Goal: Transaction & Acquisition: Book appointment/travel/reservation

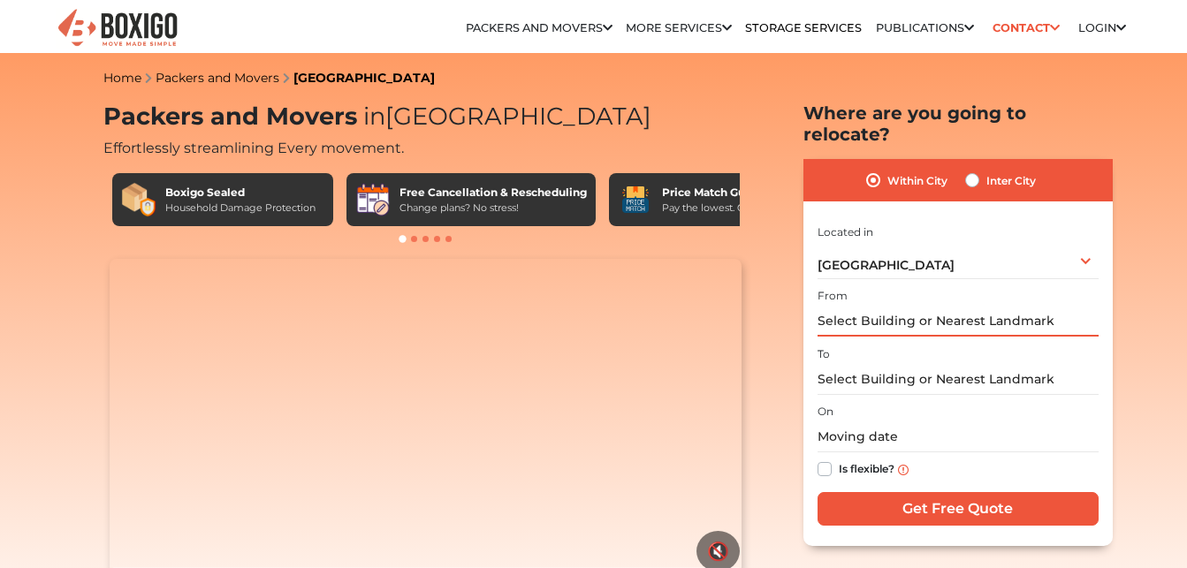
click at [926, 306] on input "text" at bounding box center [958, 321] width 281 height 31
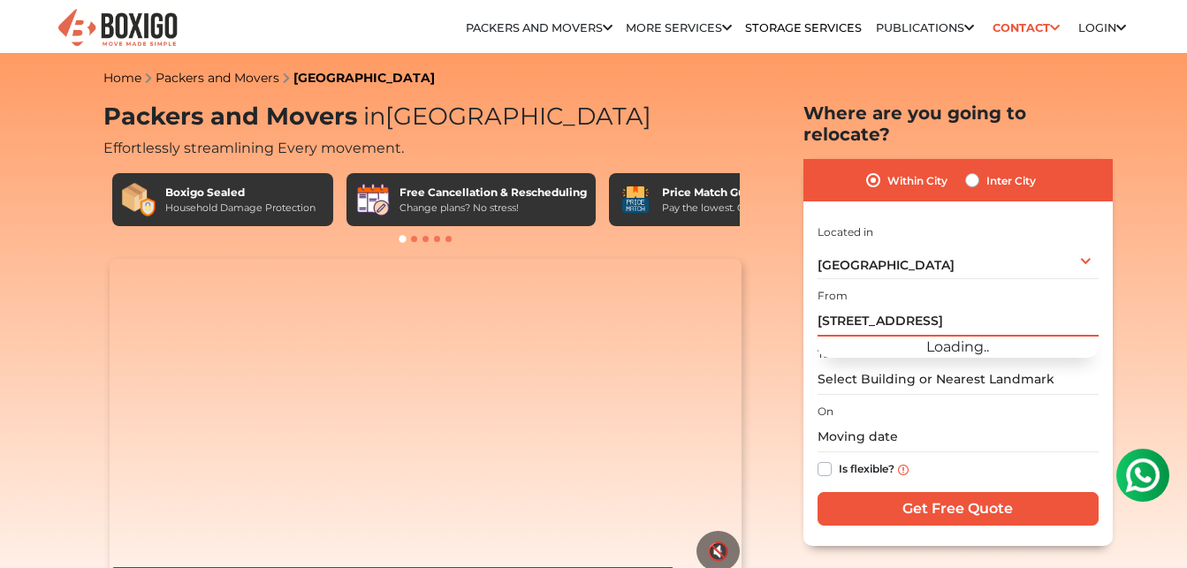
scroll to position [0, 50]
click at [818, 492] on input "Get Free Quote" at bounding box center [958, 509] width 281 height 34
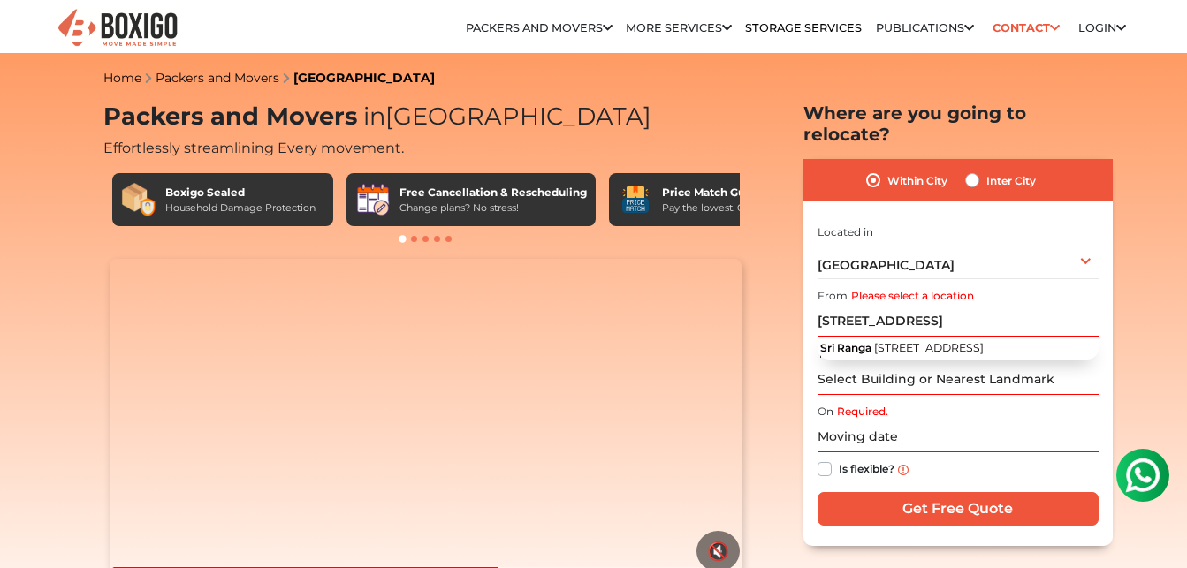
click at [857, 364] on input "Required." at bounding box center [958, 379] width 281 height 31
click at [903, 288] on label "Please select a location" at bounding box center [912, 296] width 123 height 16
click at [903, 306] on input "145/1, Sri Ranga Plaza, Sultanpet, Bangalore 560053" at bounding box center [958, 321] width 281 height 31
click at [904, 288] on label "Please select a location" at bounding box center [912, 296] width 123 height 16
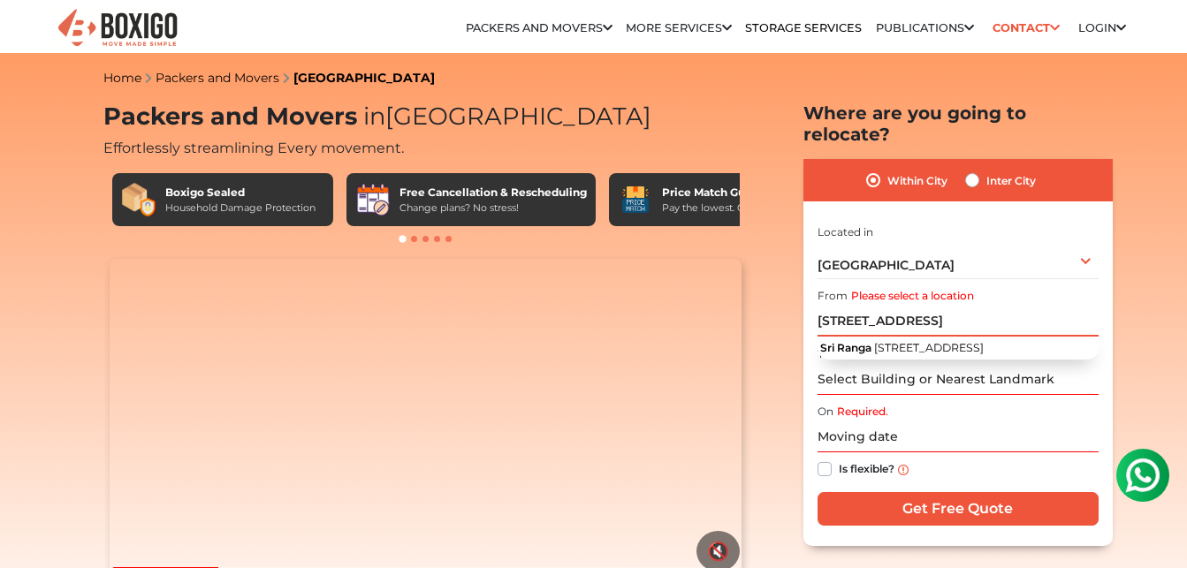
click at [904, 306] on input "145/1, Sri Ranga Plaza, Sultanpet, Bangalore 560053" at bounding box center [958, 321] width 281 height 31
click at [906, 288] on label "Please select a location" at bounding box center [912, 296] width 123 height 16
click at [906, 306] on input "145/1, Sri Ranga Plaza, Sultanpet, Bangalore 560053" at bounding box center [958, 321] width 281 height 31
click at [888, 364] on input "Required." at bounding box center [958, 379] width 281 height 31
click at [1094, 306] on input "145/1, Sri Ranga Plaza, Sultanpet, Bangalore 560053" at bounding box center [958, 321] width 281 height 31
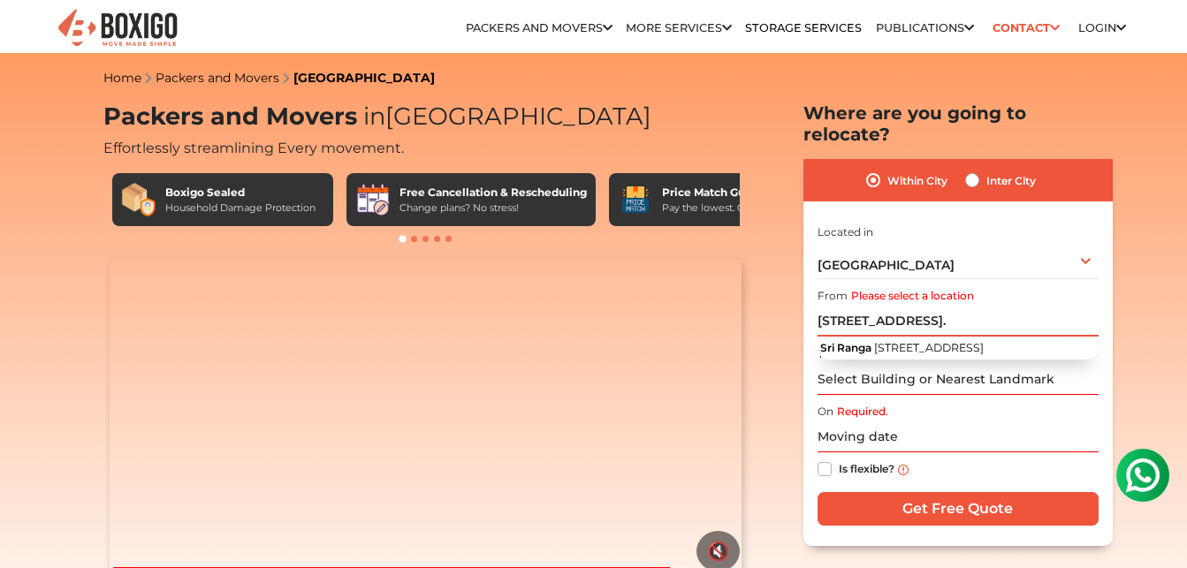
scroll to position [0, 53]
click at [1088, 242] on div "Bengaluru Select City Bangalore Bengaluru Bhopal Bhubaneswar Chennai Coimbatore…" at bounding box center [958, 260] width 281 height 37
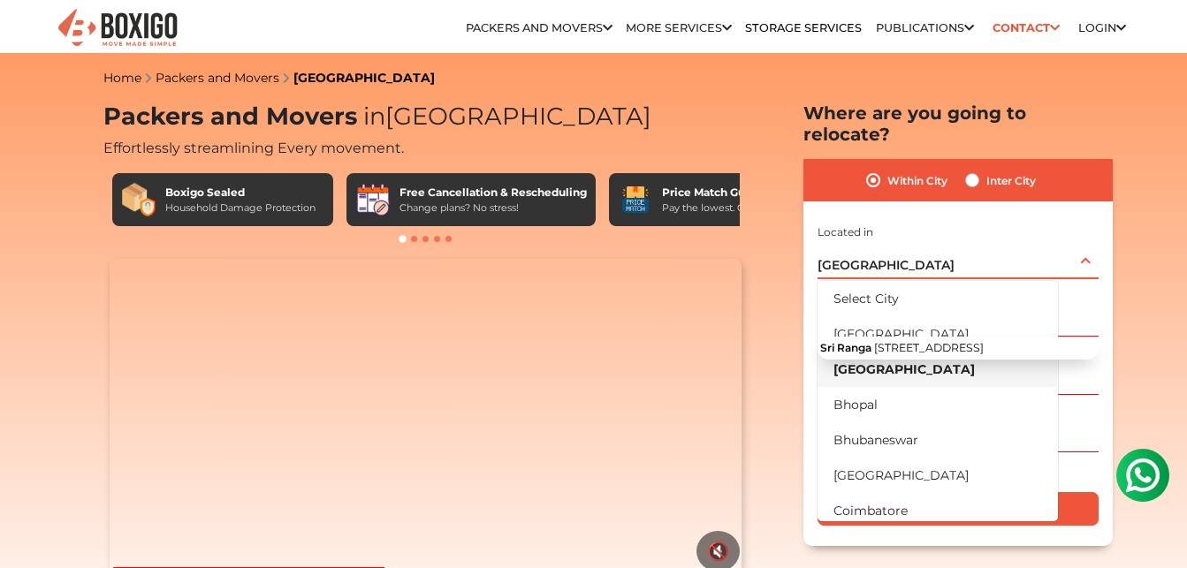
click at [1088, 242] on div "Bengaluru Select City Bangalore Bengaluru Bhopal Bhubaneswar Chennai Coimbatore…" at bounding box center [958, 260] width 281 height 37
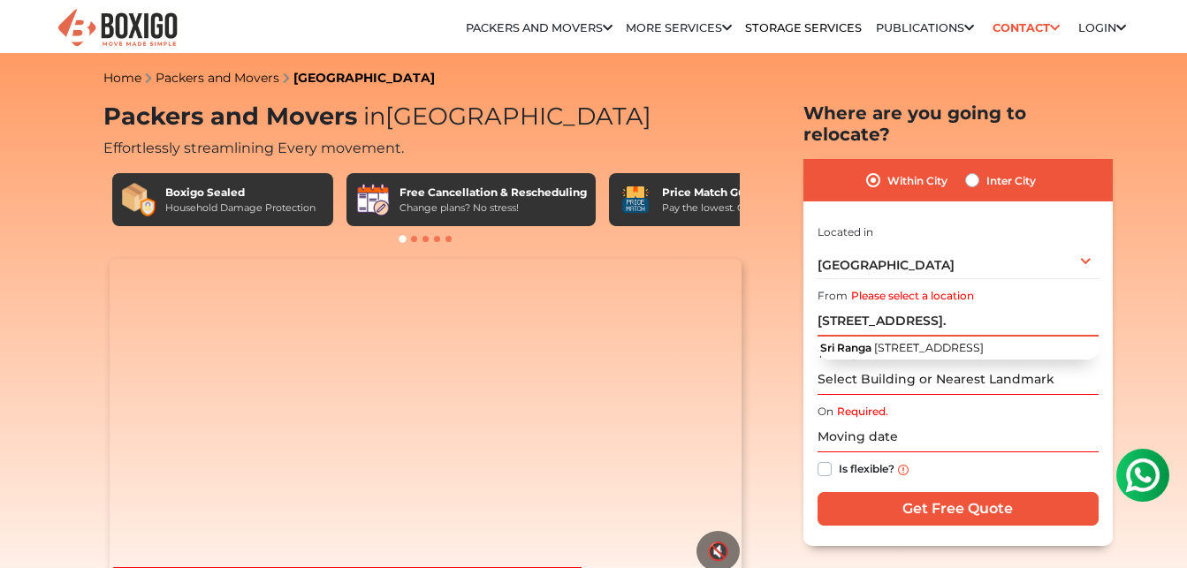
drag, startPoint x: 1097, startPoint y: 300, endPoint x: 644, endPoint y: 312, distance: 452.8
type input "1"
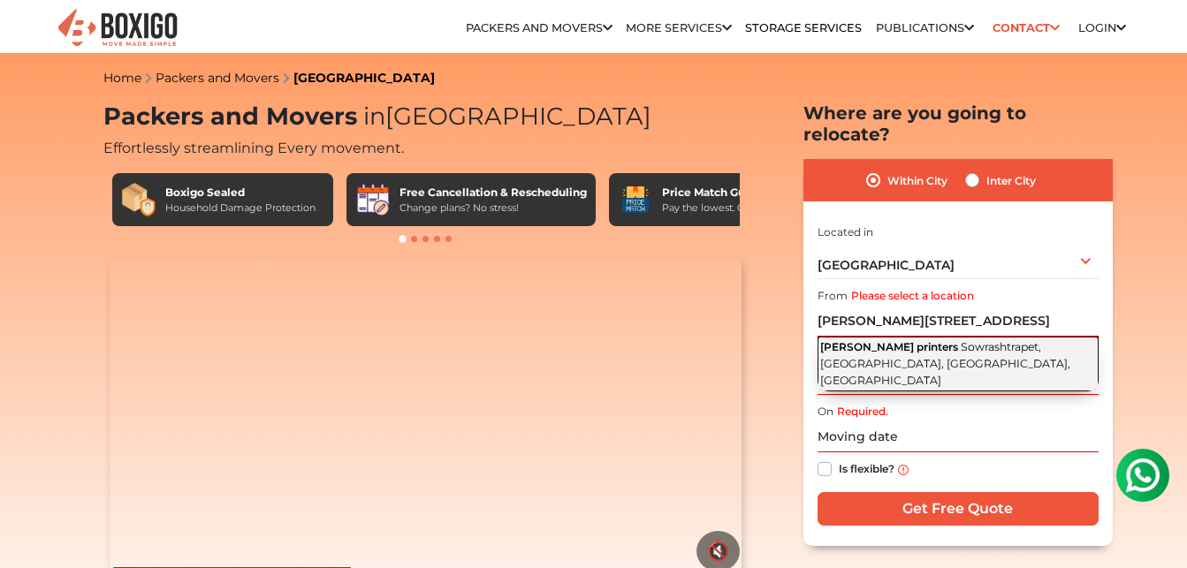
click at [852, 340] on span "Sowrashtrapet, [GEOGRAPHIC_DATA], [GEOGRAPHIC_DATA], [GEOGRAPHIC_DATA]" at bounding box center [945, 363] width 250 height 46
type input "[PERSON_NAME] printers, Sowrashtrapet, [GEOGRAPHIC_DATA], [GEOGRAPHIC_DATA], [G…"
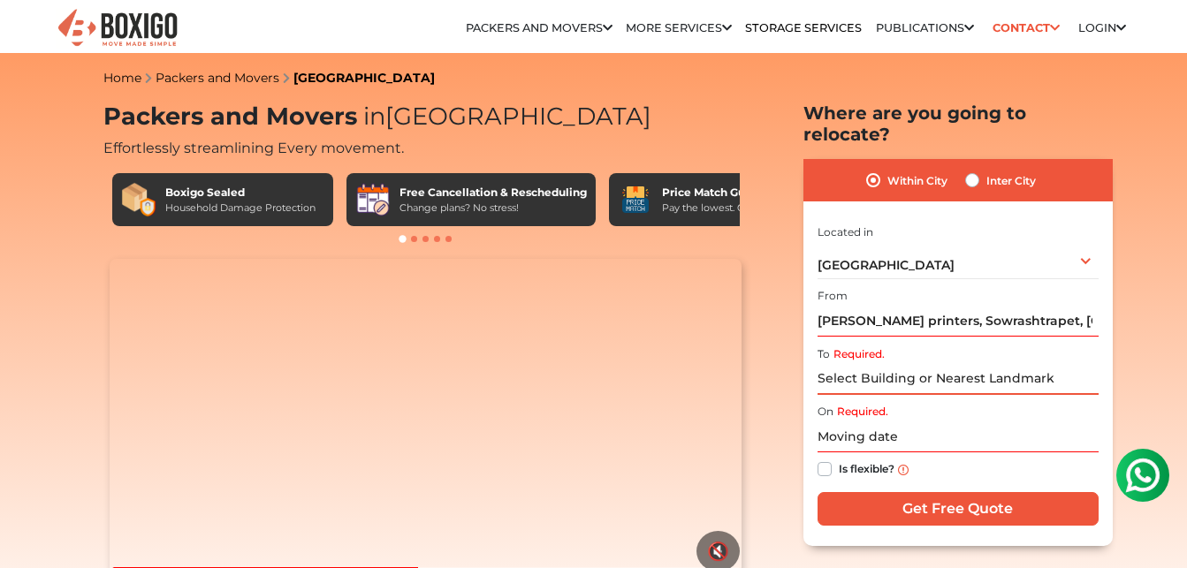
click at [843, 367] on input "Required." at bounding box center [958, 379] width 281 height 31
type input "m"
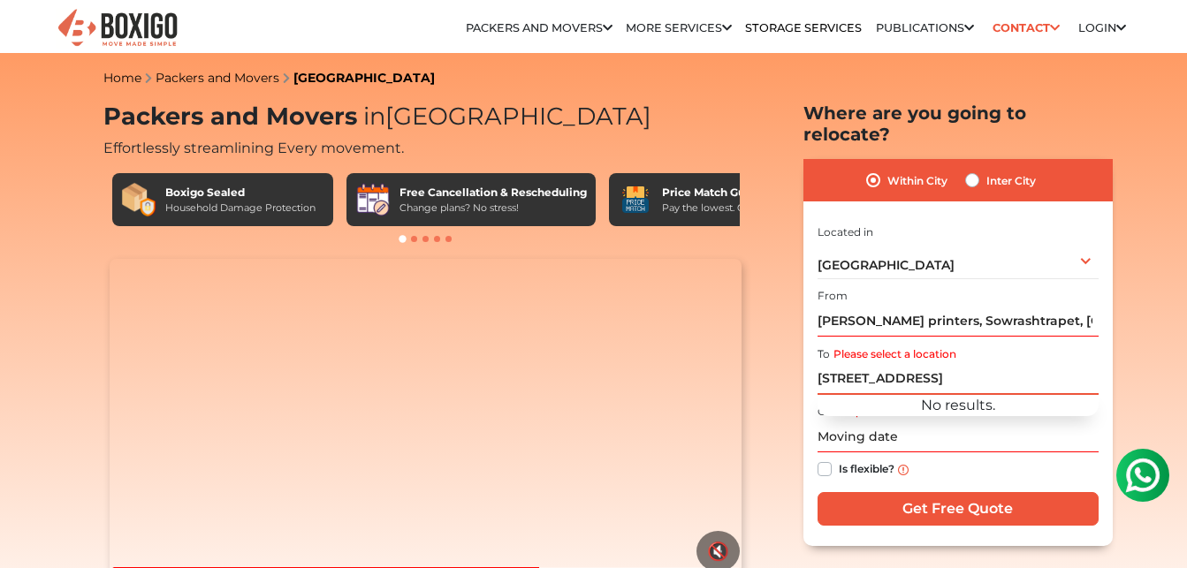
scroll to position [0, 32]
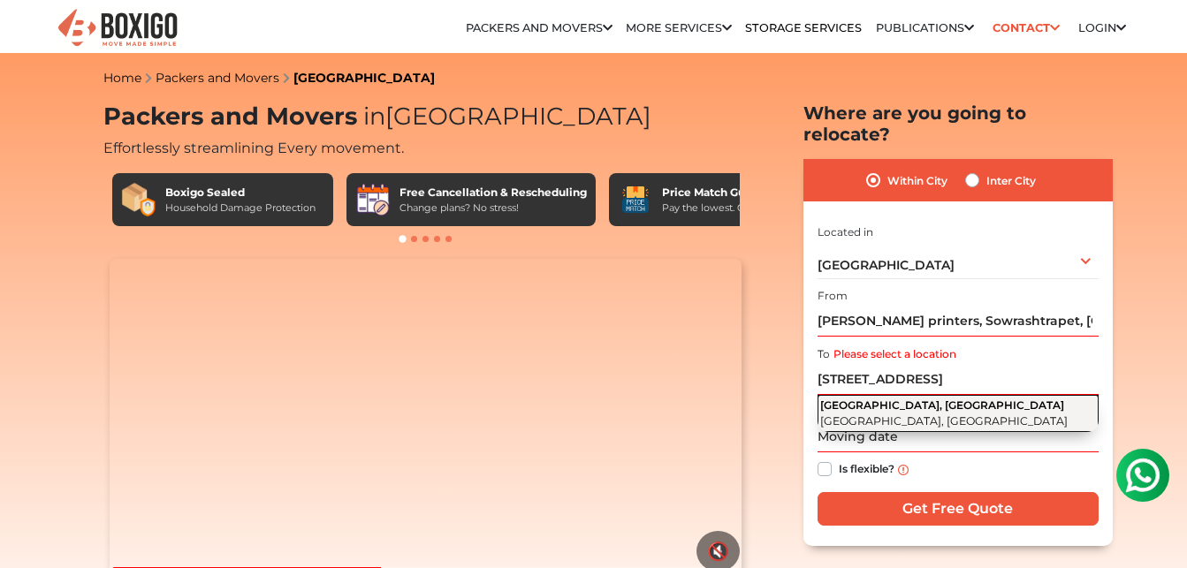
click at [834, 399] on span "Belathur, Krishnarajapuram" at bounding box center [942, 405] width 244 height 13
type input "Belathur, Krishnarajapuram, Bengaluru, Karnataka"
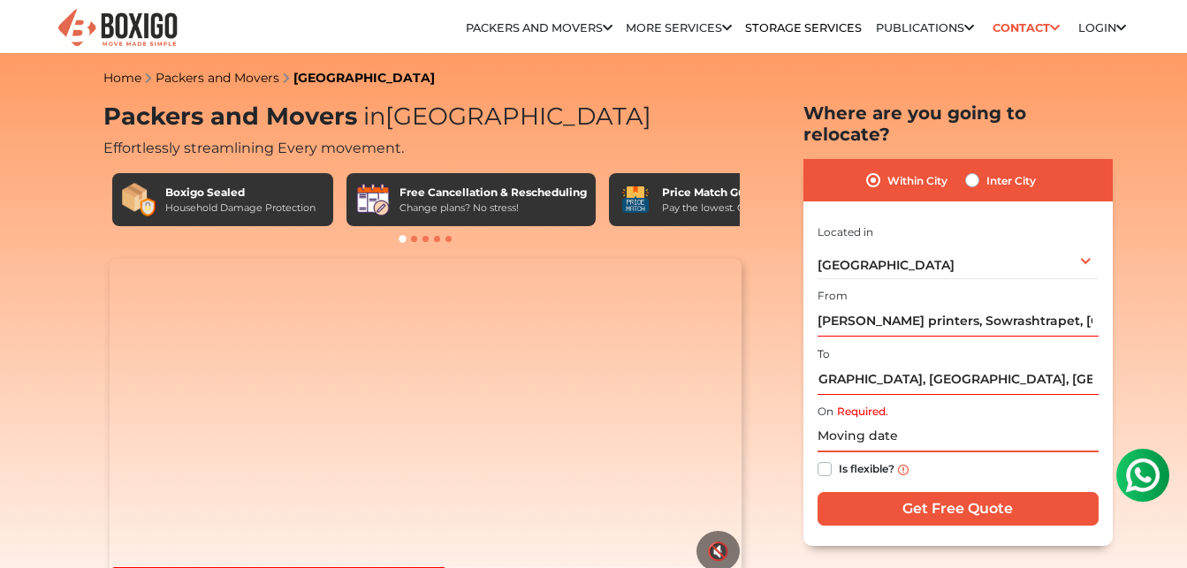
click at [830, 422] on input "text" at bounding box center [958, 437] width 281 height 31
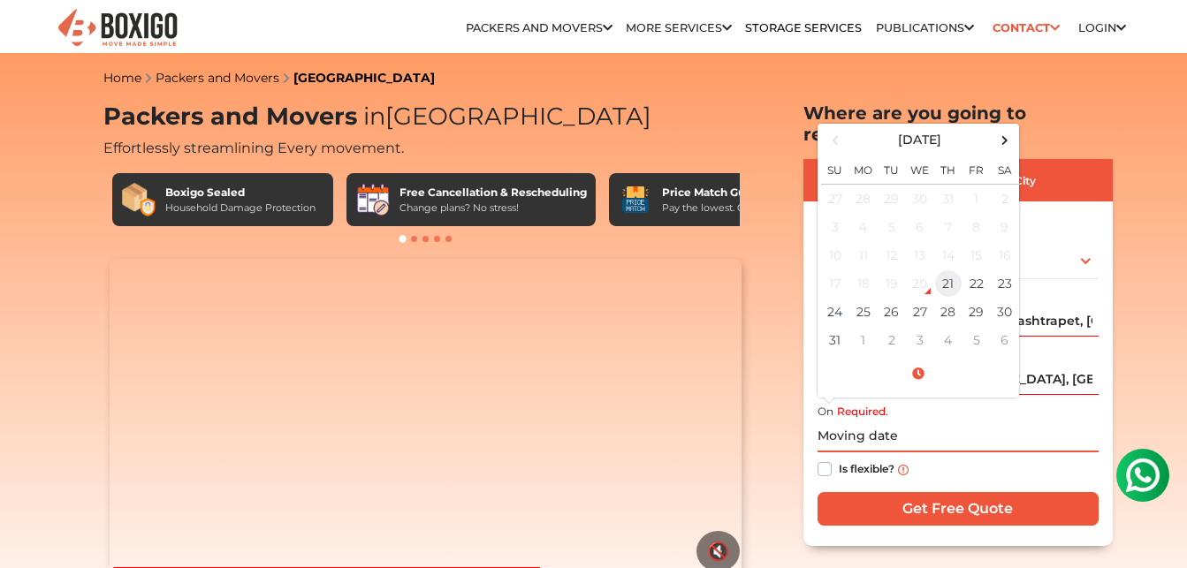
click at [942, 270] on td "21" at bounding box center [948, 284] width 28 height 28
type input "08/21/2025 9:07 PM"
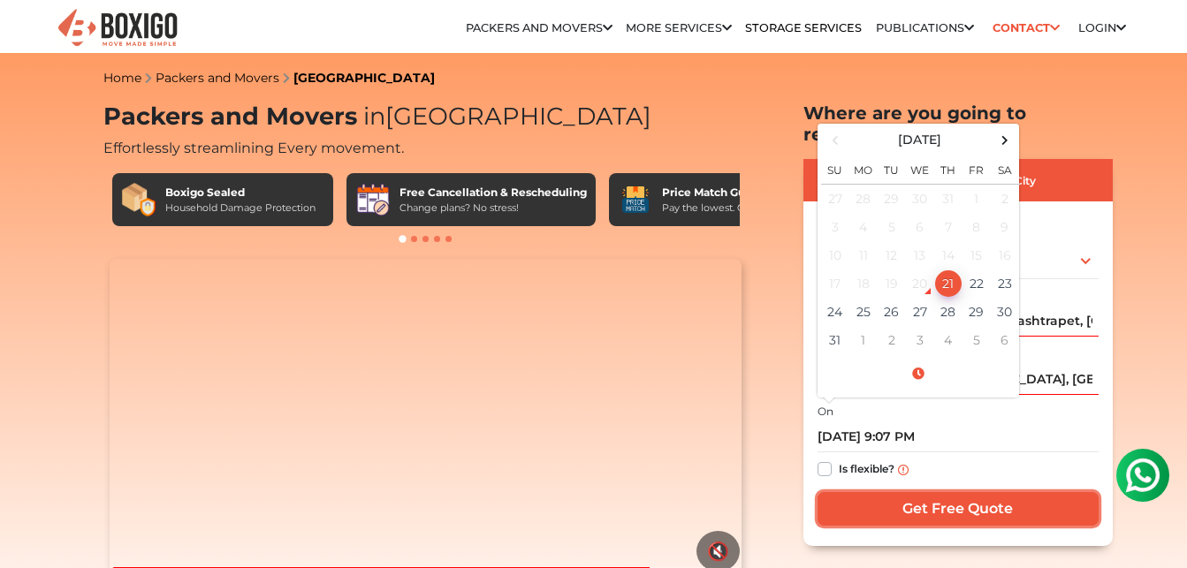
click at [886, 496] on input "Get Free Quote" at bounding box center [958, 509] width 281 height 34
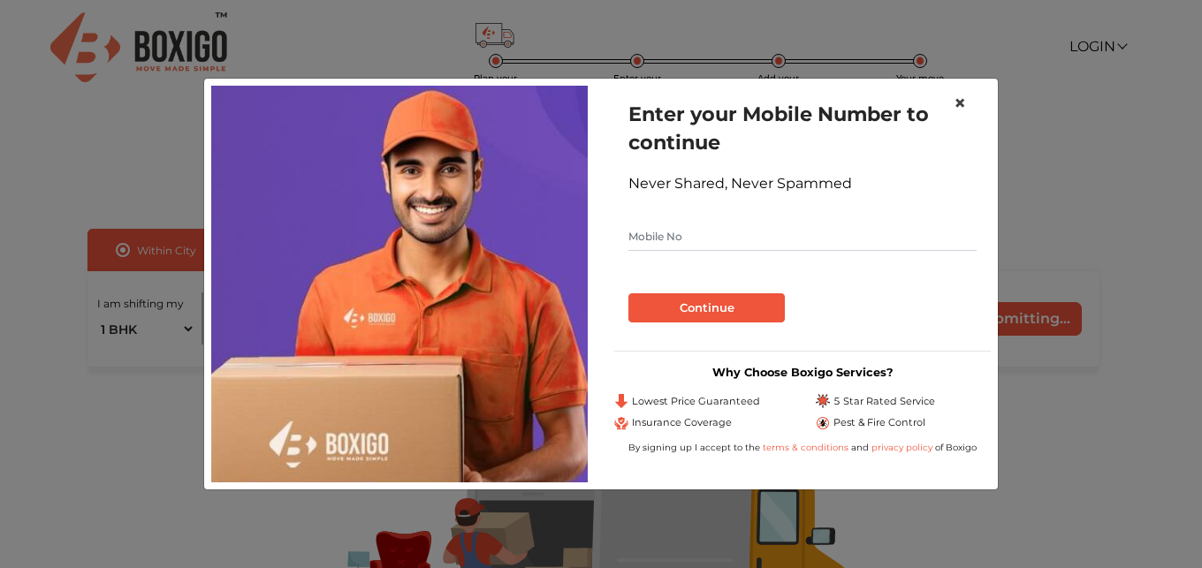
click at [964, 103] on span "×" at bounding box center [960, 103] width 12 height 26
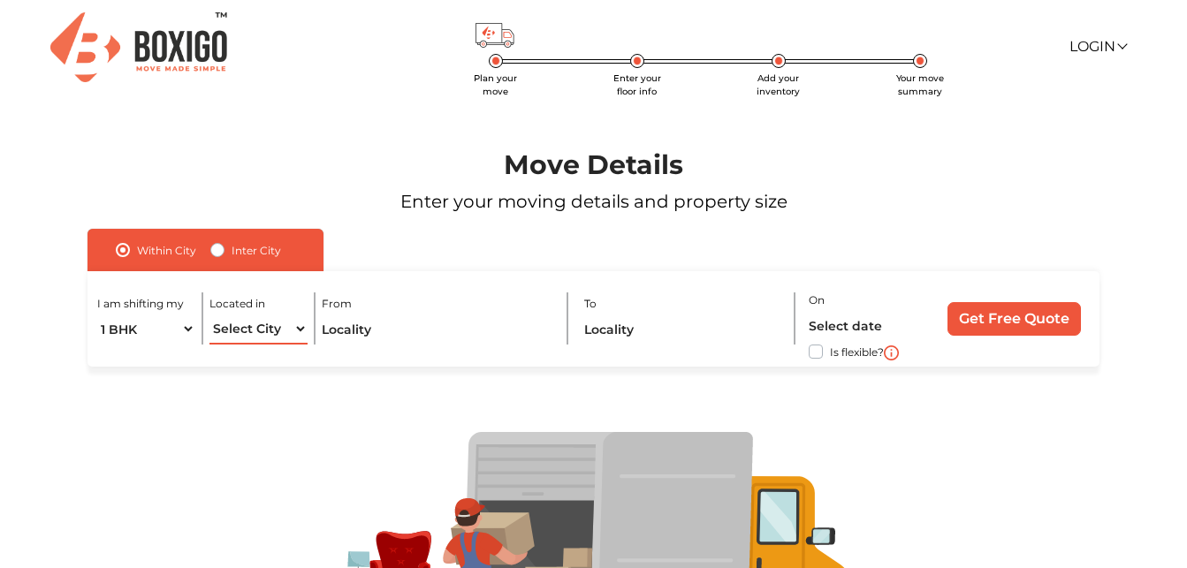
select select "[GEOGRAPHIC_DATA]"
click option "[GEOGRAPHIC_DATA]" at bounding box center [0, 0] width 0 height 0
click at [359, 324] on input "text" at bounding box center [438, 329] width 232 height 31
click at [97, 314] on select "1 BHK 2 BHK 3 BHK 3 + BHK FEW ITEMS" at bounding box center [146, 329] width 98 height 31
select select "FEW ITEMS"
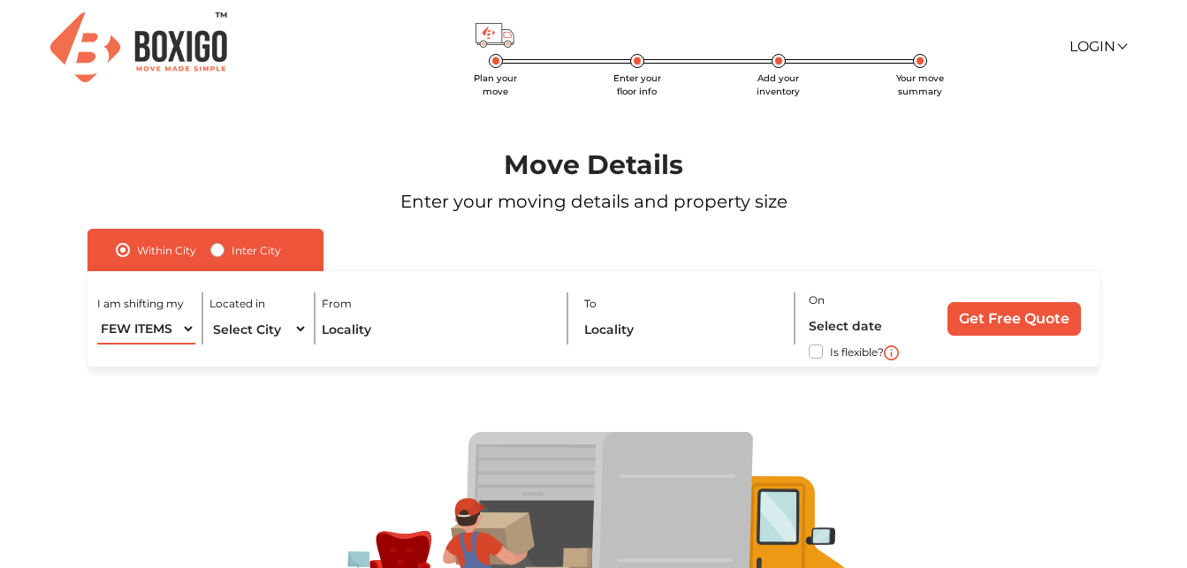
click option "FEW ITEMS" at bounding box center [0, 0] width 0 height 0
click at [362, 331] on input "text" at bounding box center [438, 329] width 232 height 31
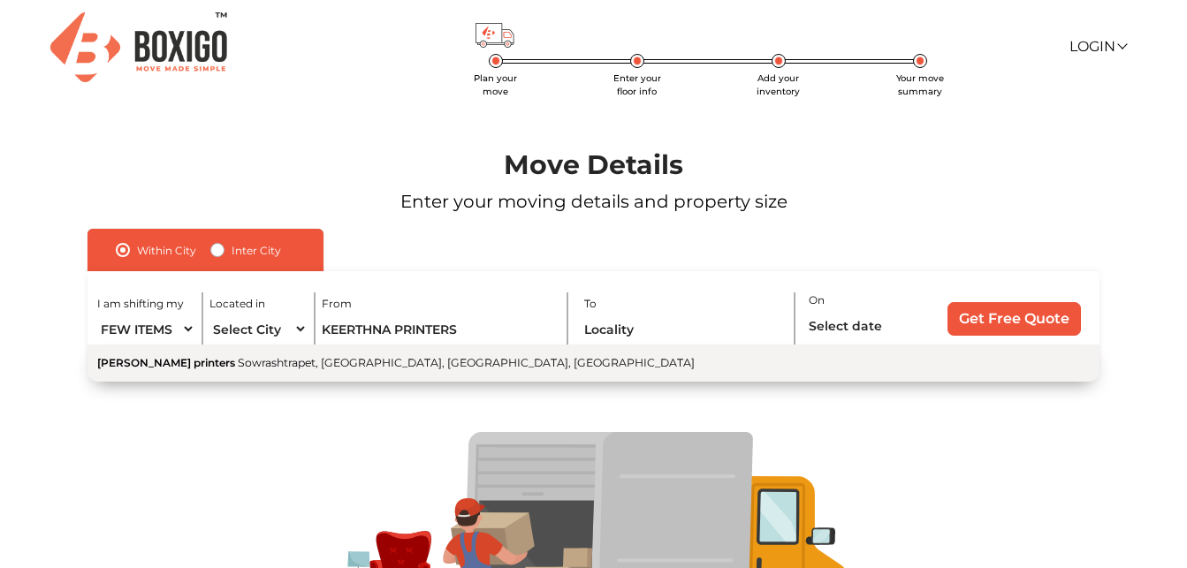
click at [250, 364] on span "Sowrashtrapet, [GEOGRAPHIC_DATA], [GEOGRAPHIC_DATA], [GEOGRAPHIC_DATA]" at bounding box center [466, 362] width 457 height 13
type input "[PERSON_NAME] printers, Sowrashtrapet, [GEOGRAPHIC_DATA], [GEOGRAPHIC_DATA], [G…"
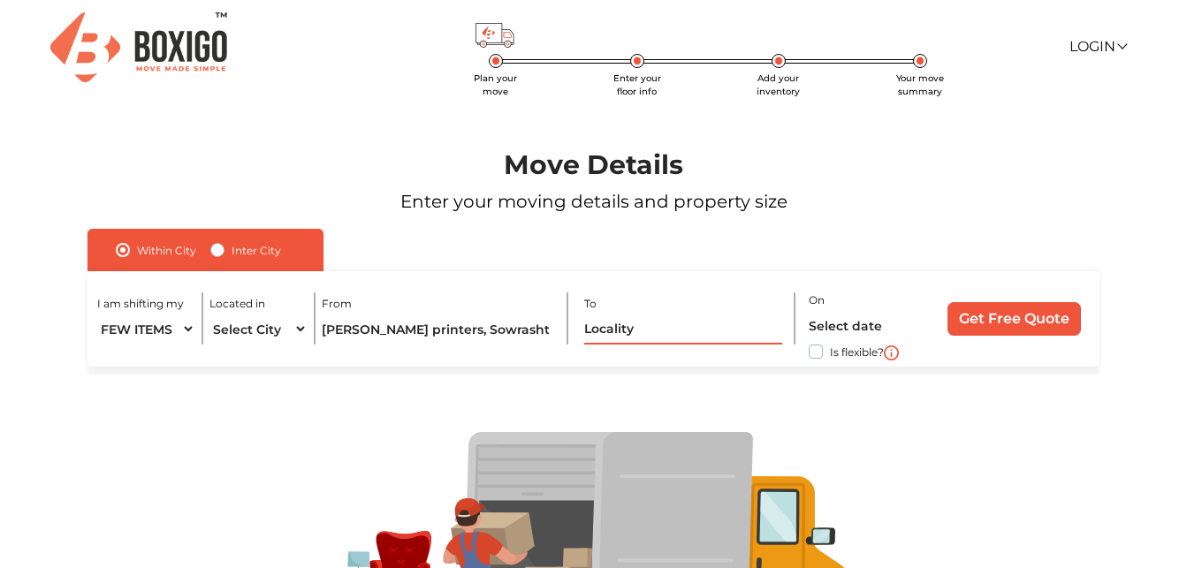
click at [604, 329] on input "text" at bounding box center [683, 329] width 198 height 31
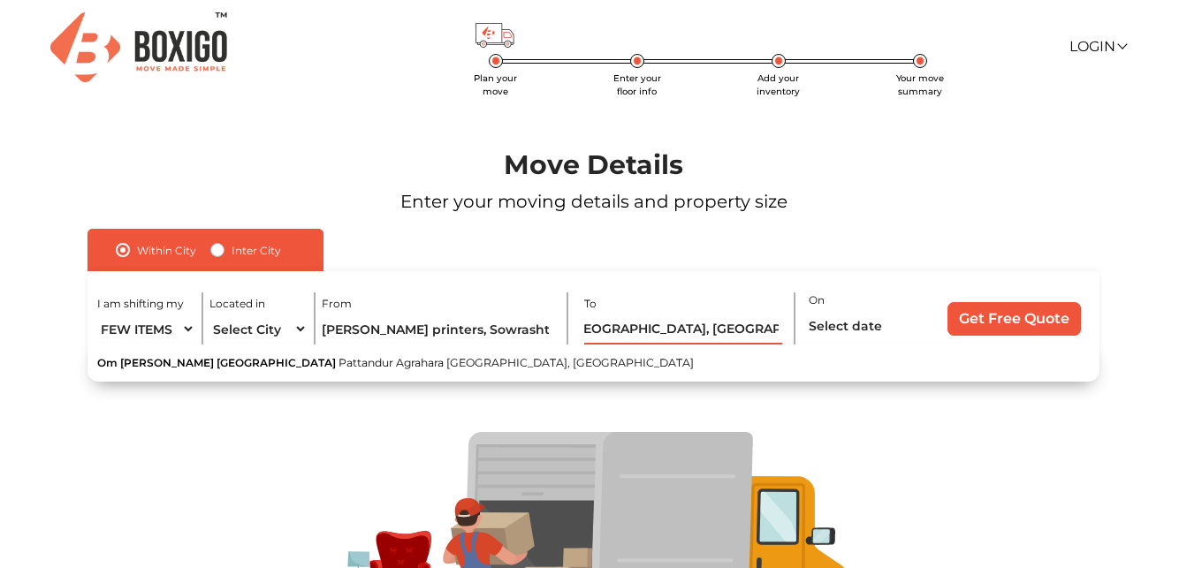
scroll to position [0, 398]
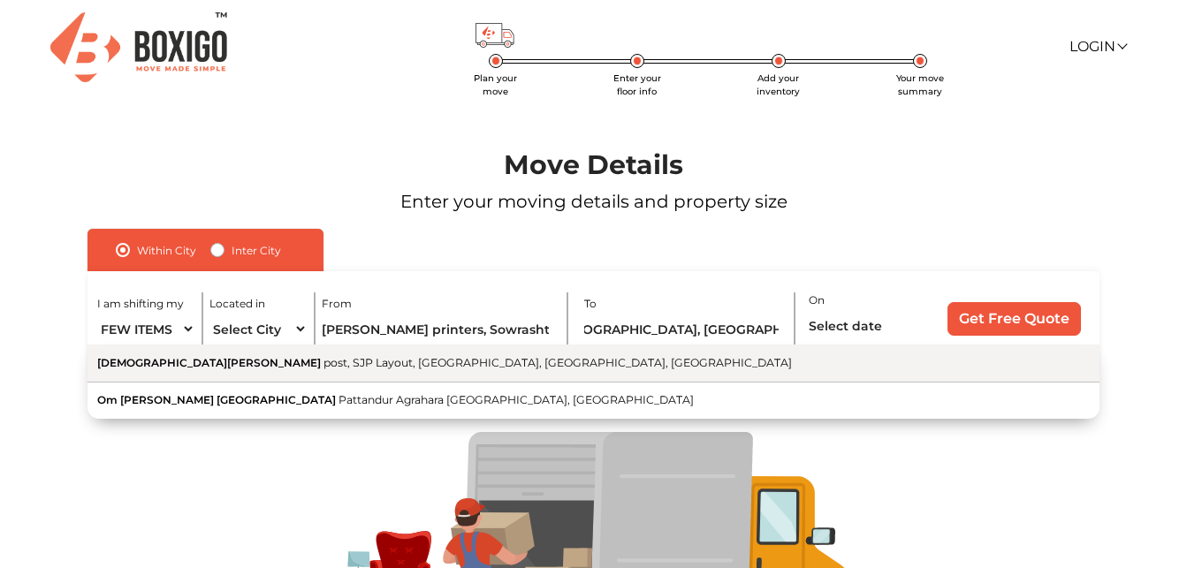
click at [439, 362] on span "post, SJP Layout, [GEOGRAPHIC_DATA], [GEOGRAPHIC_DATA], [GEOGRAPHIC_DATA]" at bounding box center [558, 362] width 469 height 13
type input "[DEMOGRAPHIC_DATA][PERSON_NAME], post, SJP Layout, [GEOGRAPHIC_DATA], [GEOGRAPH…"
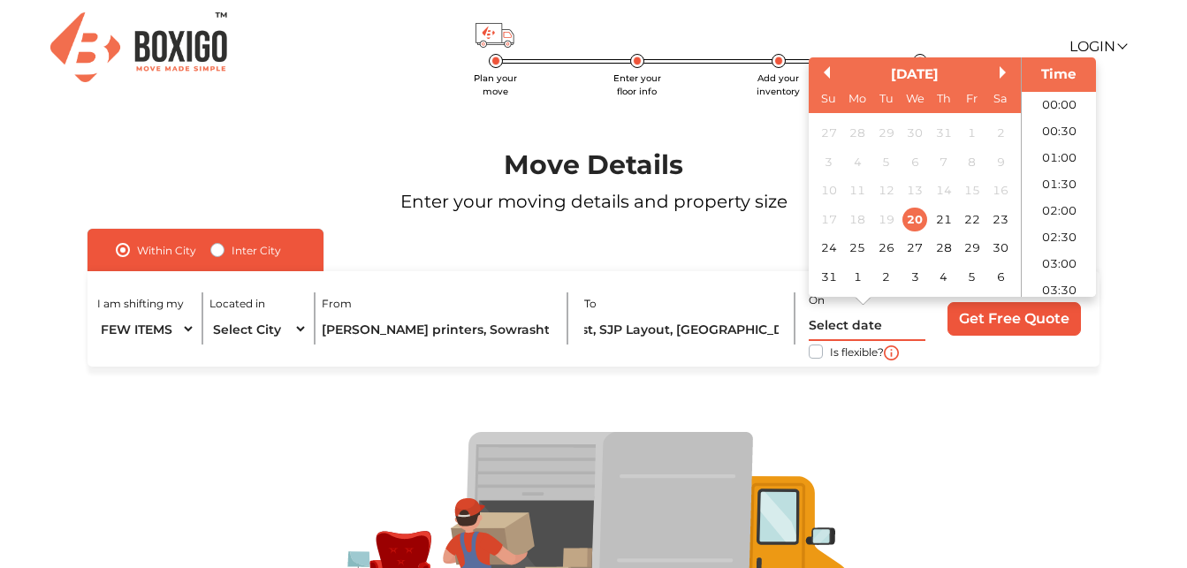
scroll to position [1051, 0]
click at [842, 325] on input "text" at bounding box center [867, 325] width 117 height 31
click at [950, 221] on div "21" at bounding box center [944, 219] width 24 height 24
click at [1041, 273] on li "11:00" at bounding box center [1059, 271] width 75 height 27
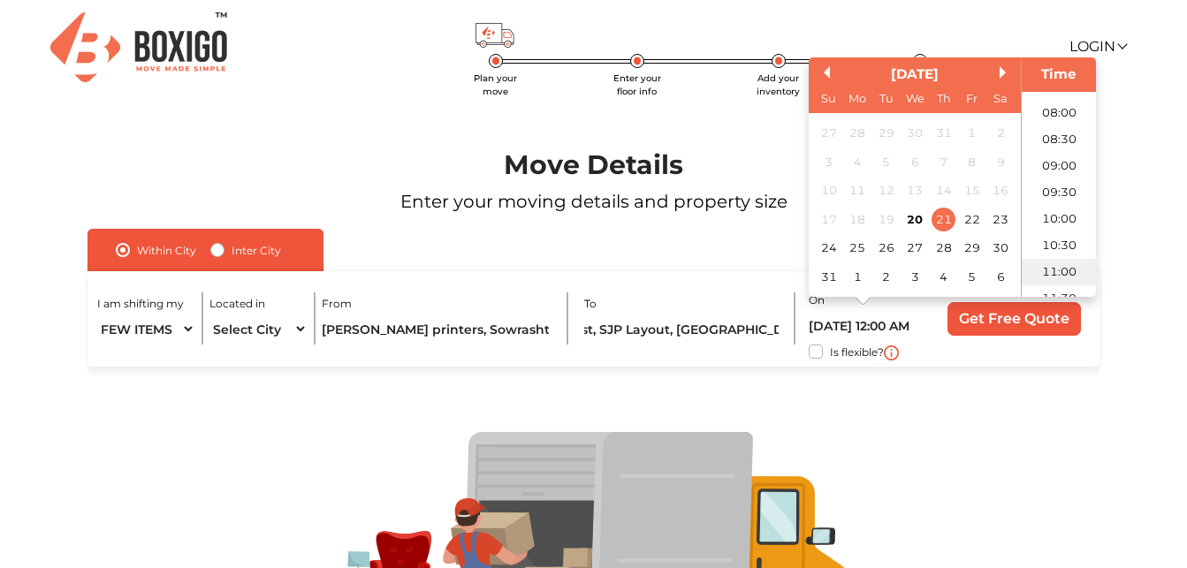
type input "[DATE] 11:00 AM"
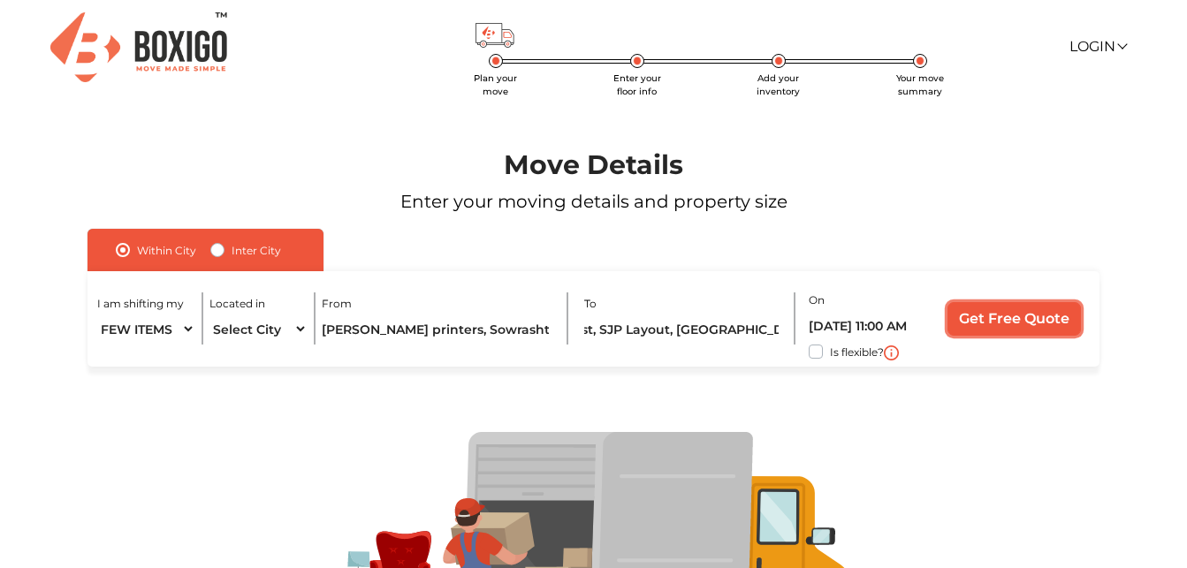
click at [1043, 329] on input "Get Free Quote" at bounding box center [1014, 319] width 133 height 34
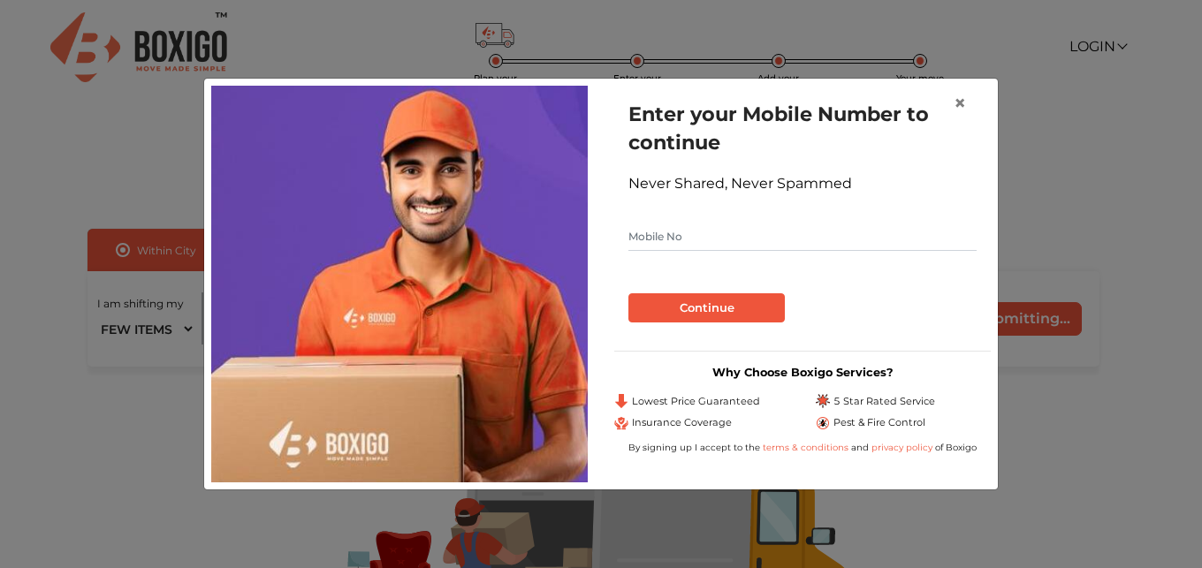
click at [710, 233] on input "text" at bounding box center [803, 237] width 348 height 28
type input "8453358184"
click at [710, 301] on button "Continue" at bounding box center [707, 309] width 156 height 30
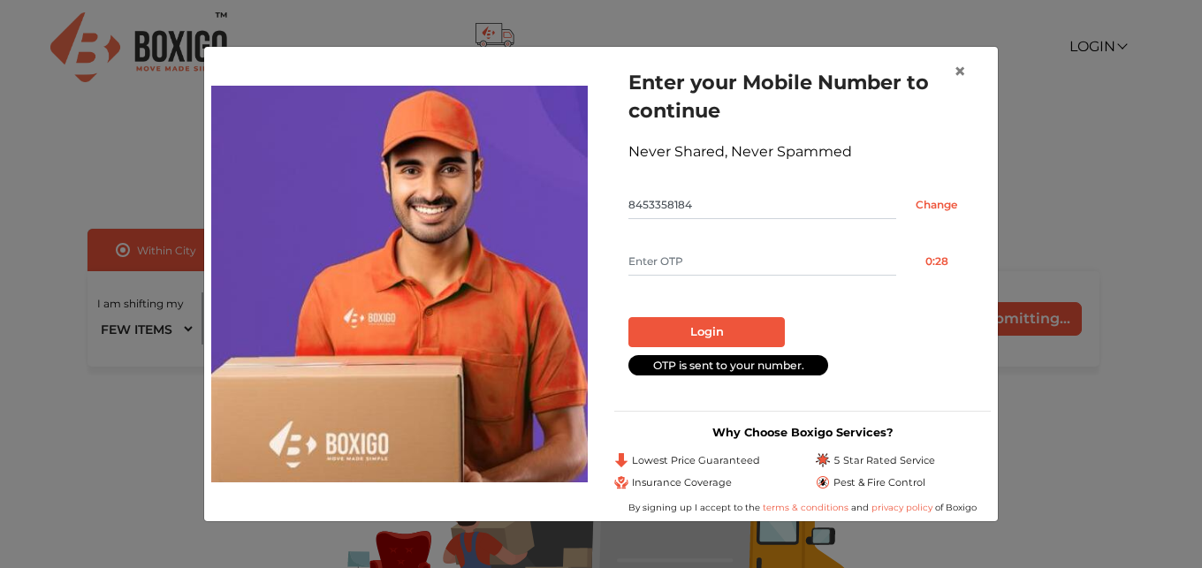
click at [652, 257] on input "text" at bounding box center [763, 262] width 268 height 28
type input "7741"
click at [679, 323] on button "Login" at bounding box center [707, 332] width 156 height 30
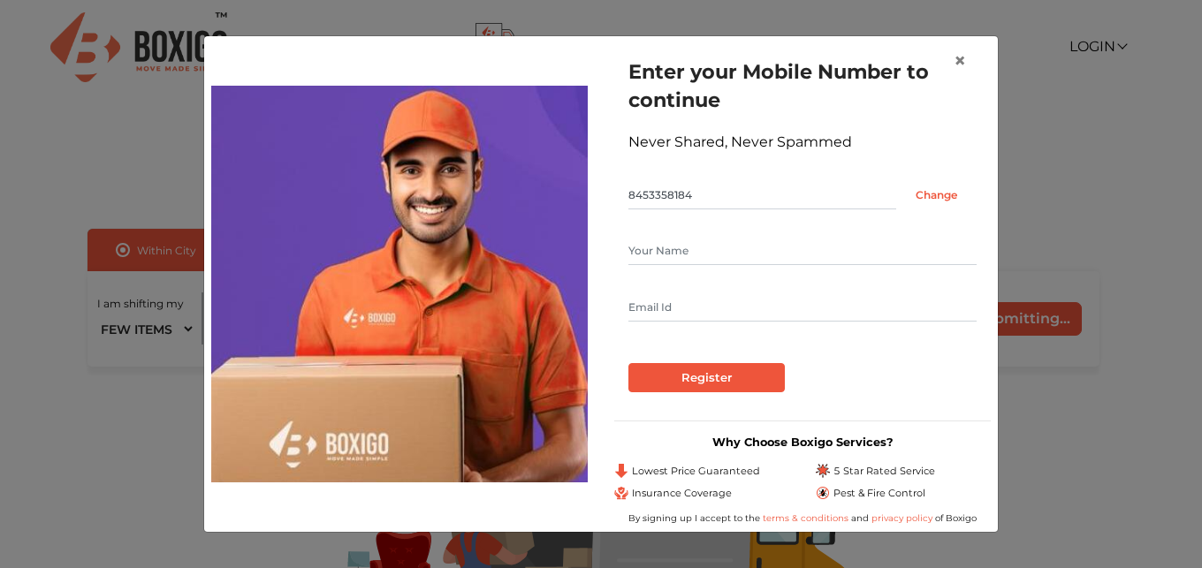
click at [662, 250] on input "text" at bounding box center [803, 251] width 348 height 28
type input "[PERSON_NAME]"
type input "[EMAIL_ADDRESS][DOMAIN_NAME]"
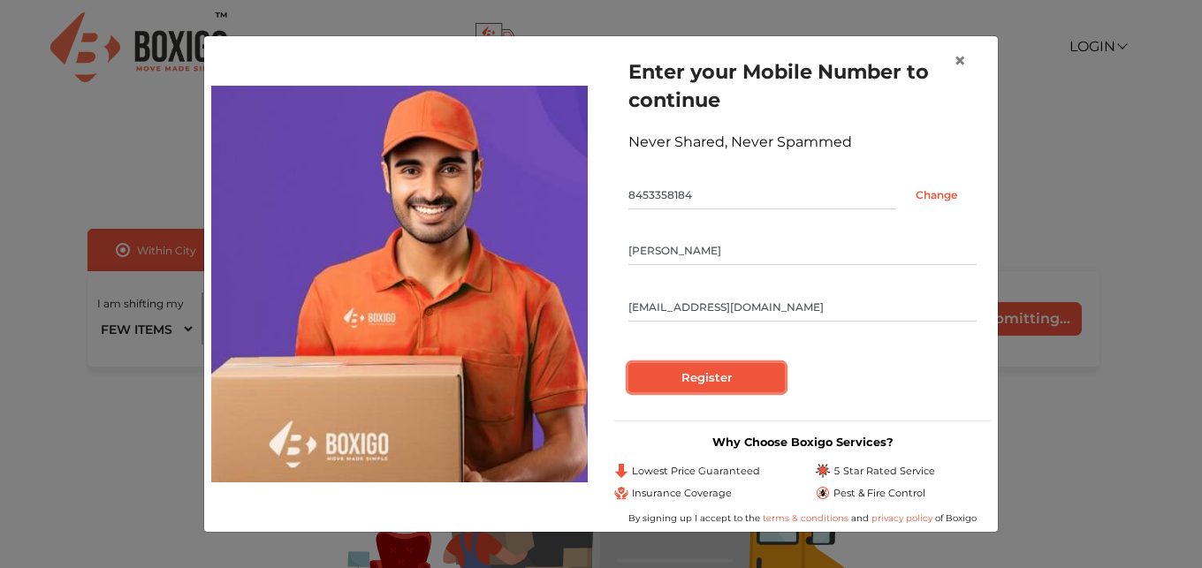
click at [665, 383] on input "Register" at bounding box center [707, 378] width 156 height 30
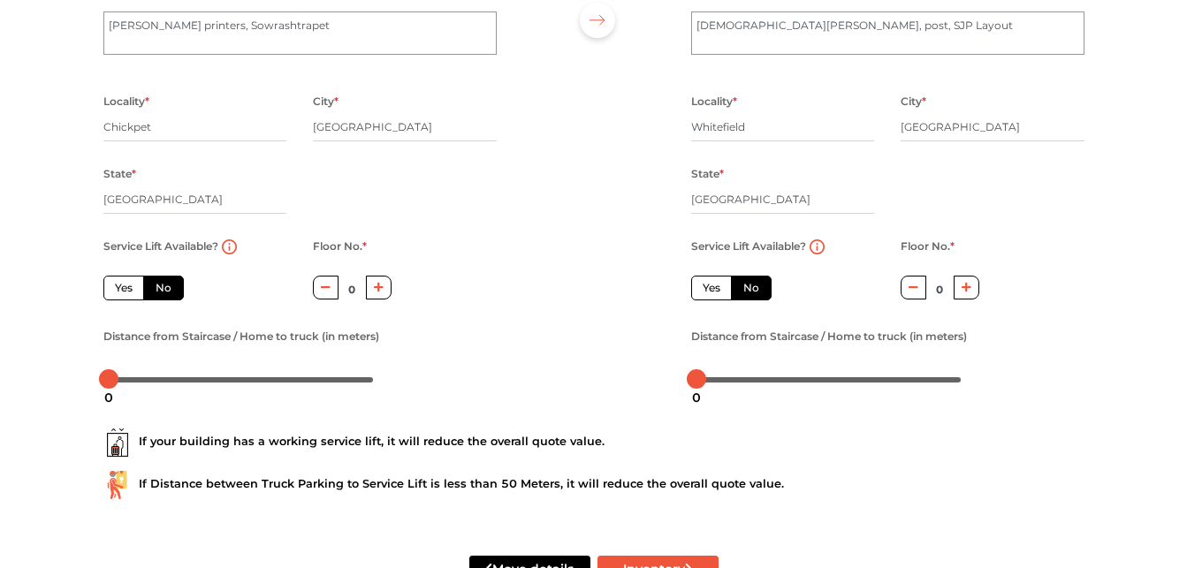
scroll to position [266, 0]
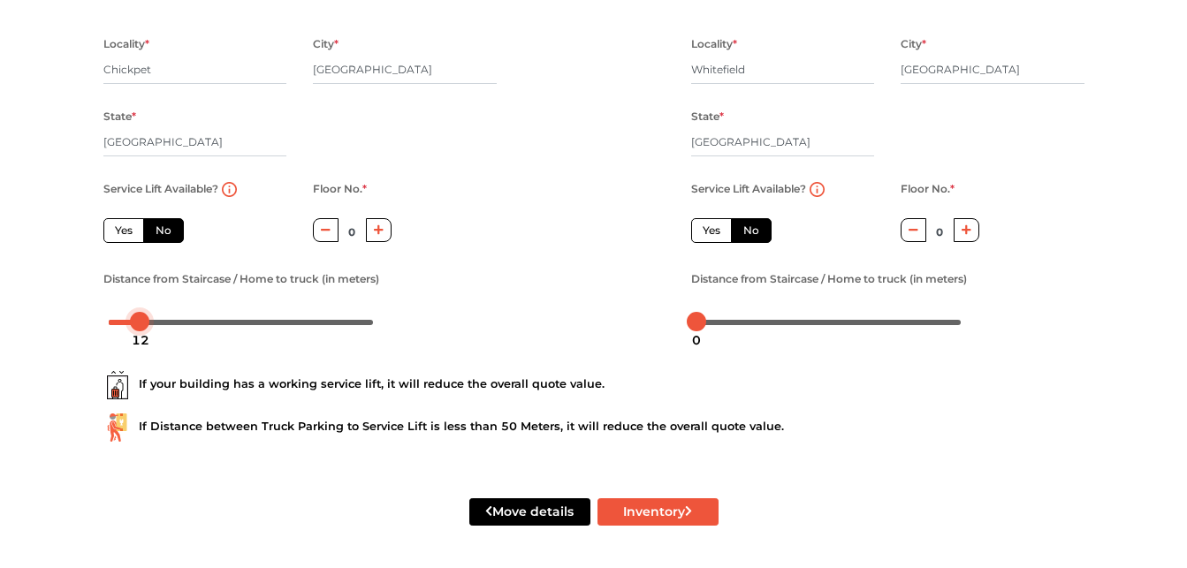
click at [140, 324] on div at bounding box center [241, 321] width 265 height 11
click at [743, 324] on div at bounding box center [829, 321] width 265 height 11
click at [761, 323] on div at bounding box center [829, 321] width 265 height 11
click at [658, 513] on button "Inventory" at bounding box center [658, 512] width 121 height 27
radio input "true"
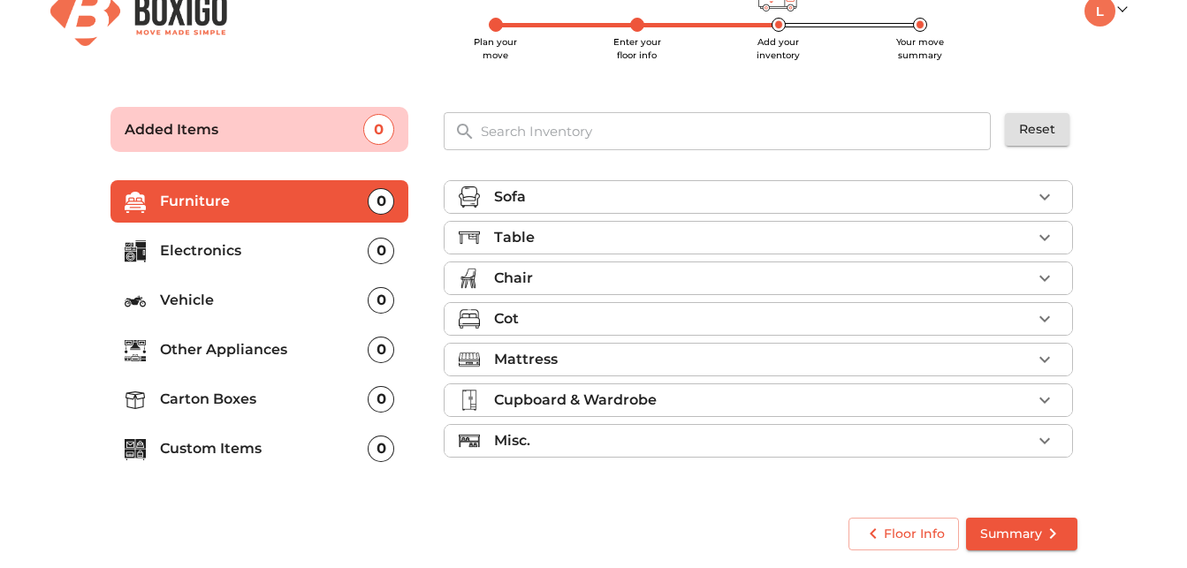
scroll to position [36, 0]
click at [228, 448] on p "Custom Items" at bounding box center [264, 448] width 209 height 21
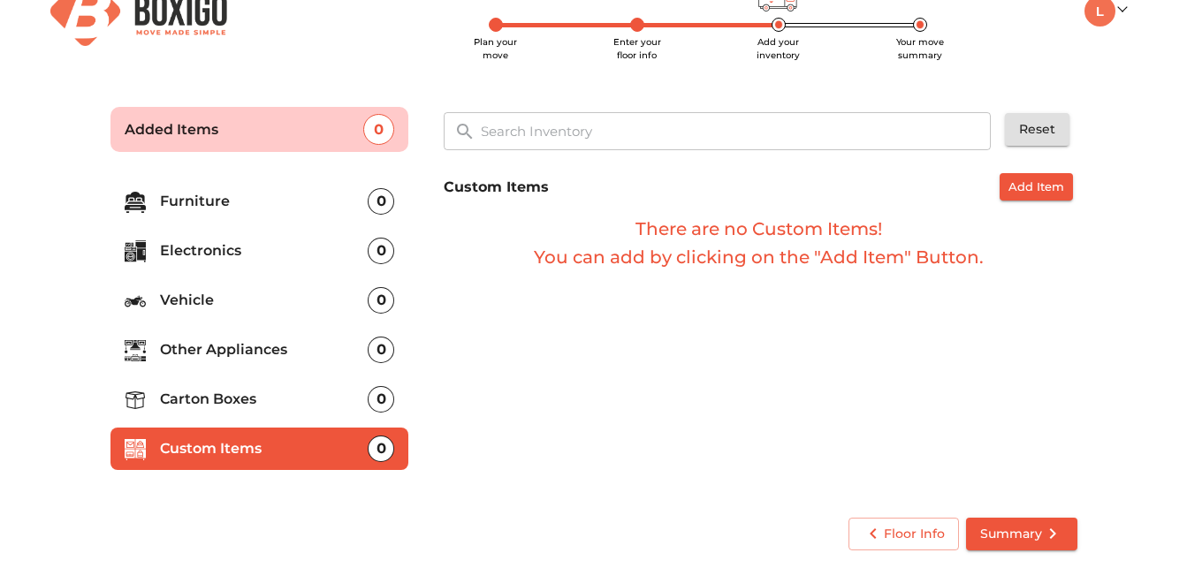
click at [384, 395] on div "0" at bounding box center [381, 399] width 27 height 27
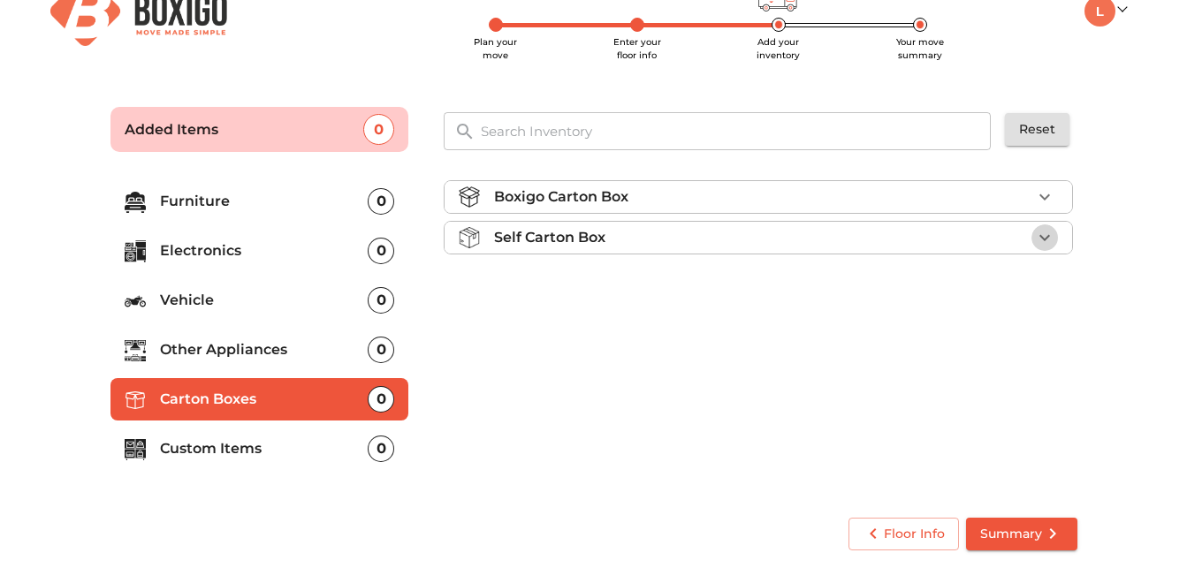
click at [1042, 248] on icon "button" at bounding box center [1044, 237] width 21 height 21
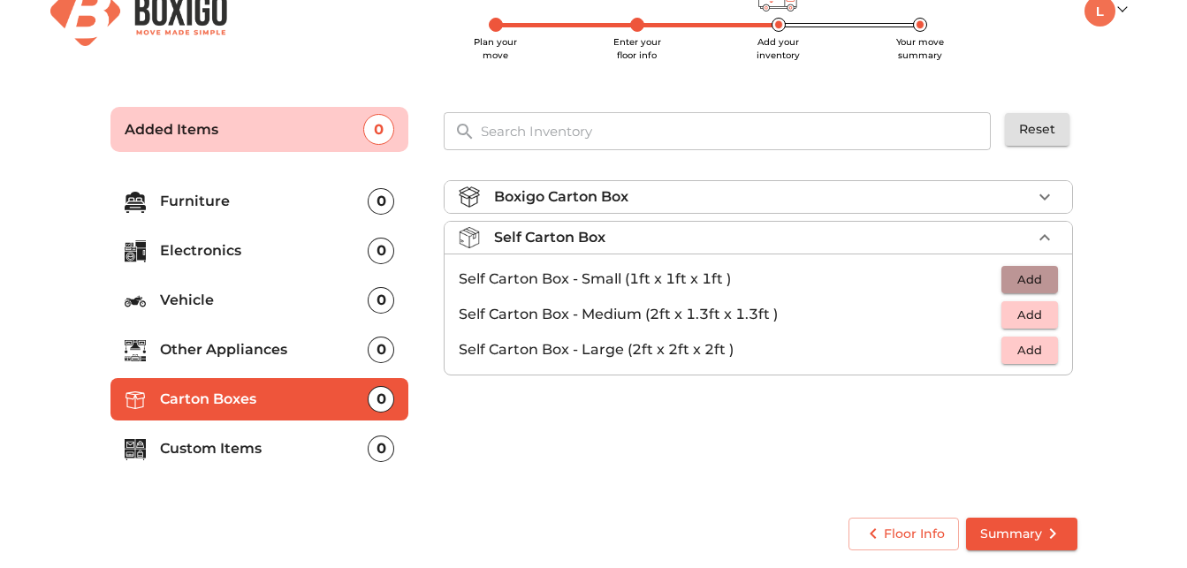
click at [1035, 279] on span "Add" at bounding box center [1029, 280] width 39 height 20
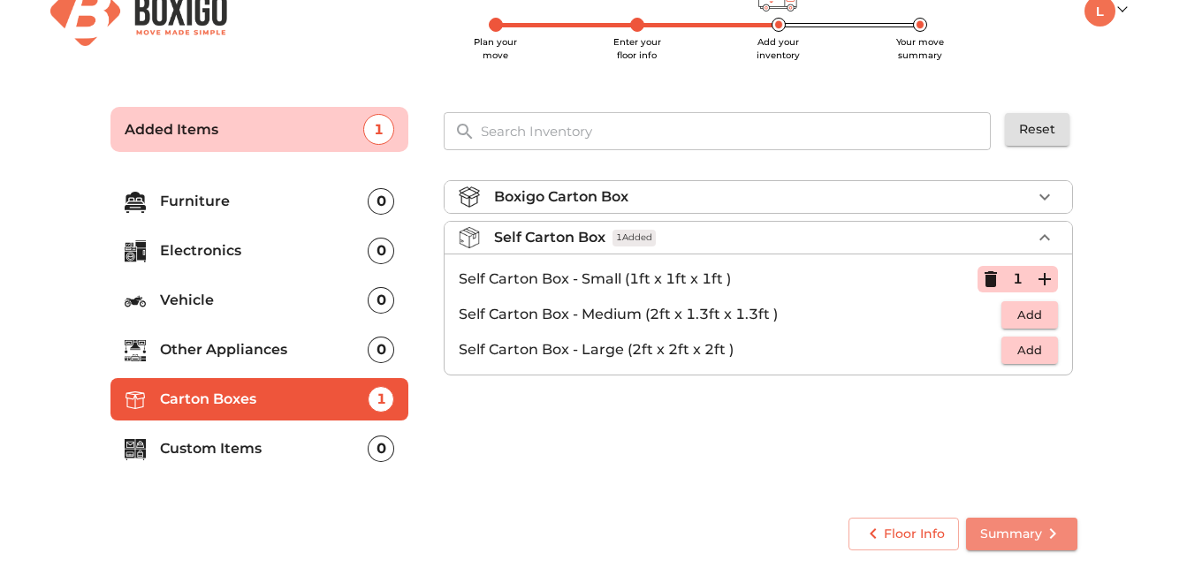
click at [987, 528] on span "Summary" at bounding box center [1021, 534] width 83 height 22
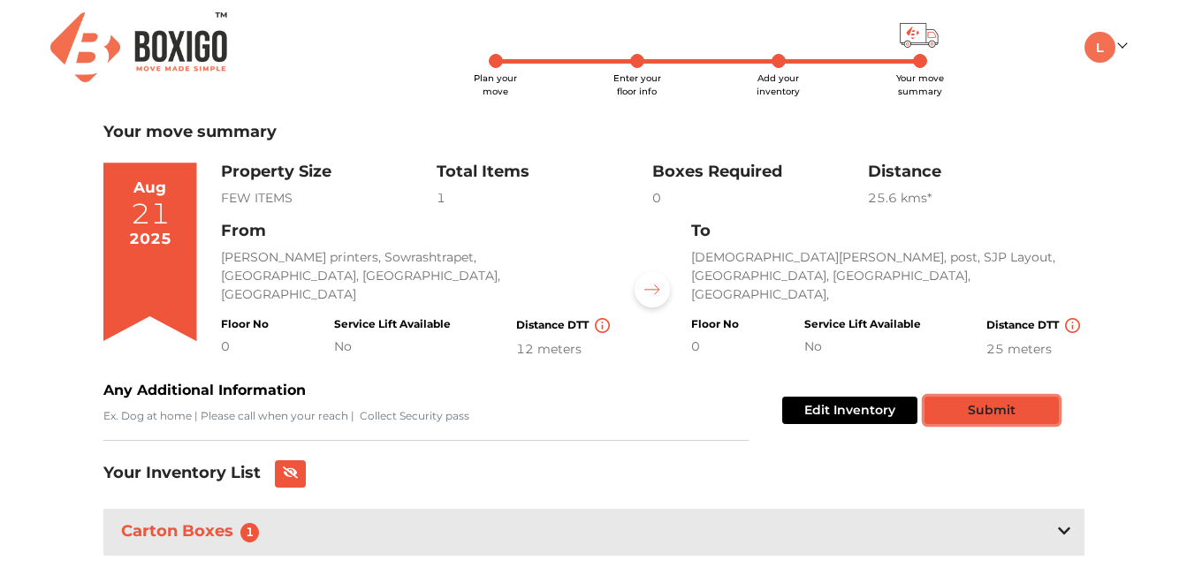
click at [957, 406] on button "Submit" at bounding box center [992, 410] width 134 height 27
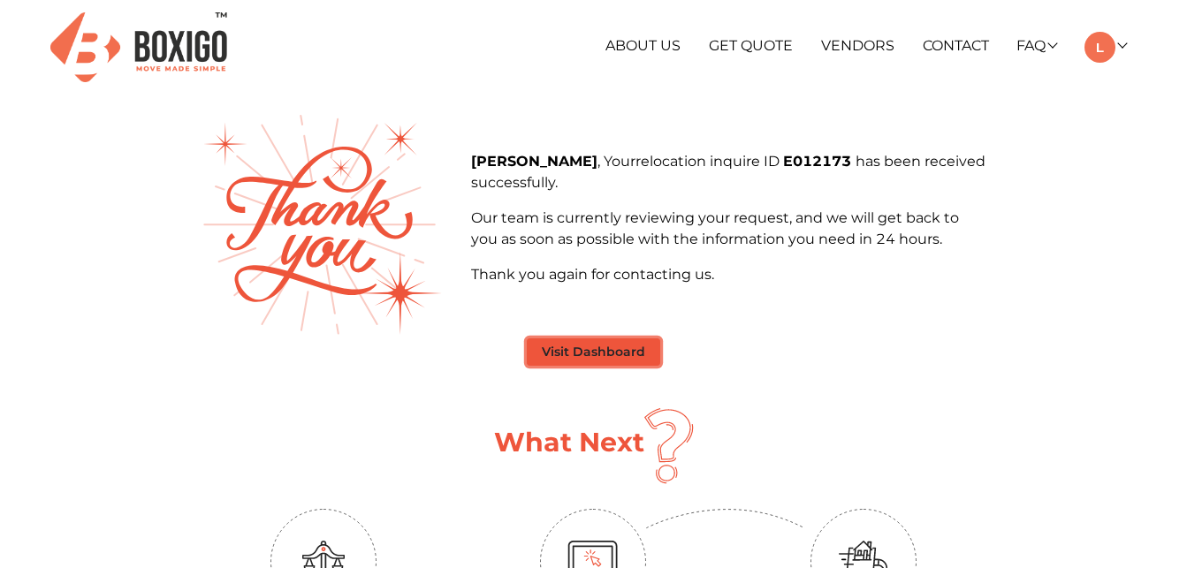
click at [608, 356] on button "Visit Dashboard" at bounding box center [593, 352] width 133 height 27
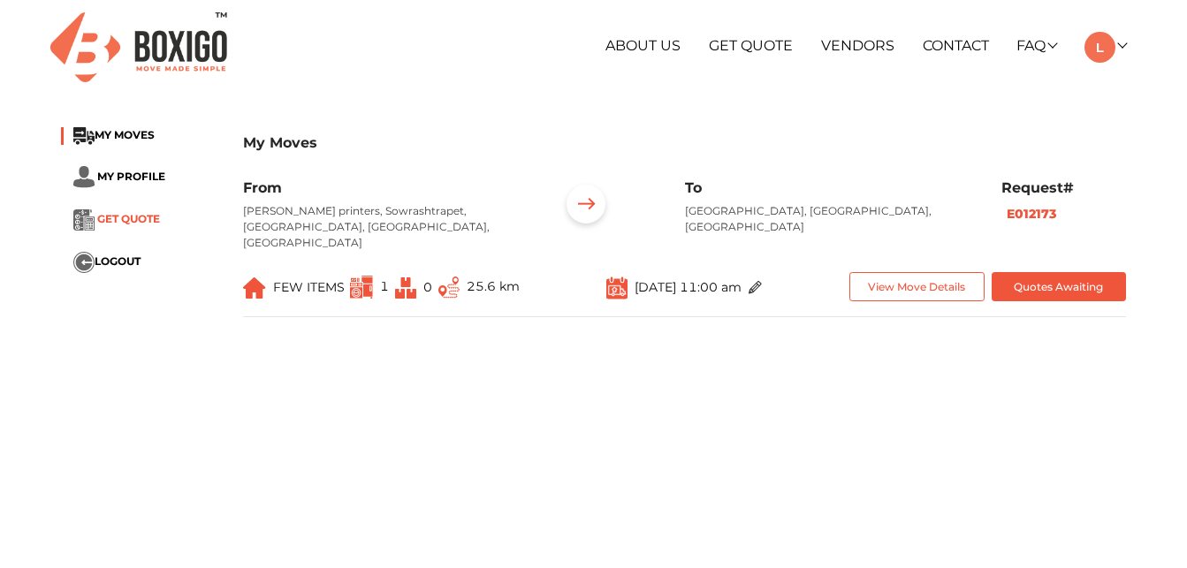
click at [160, 220] on span "GET QUOTE" at bounding box center [128, 218] width 63 height 13
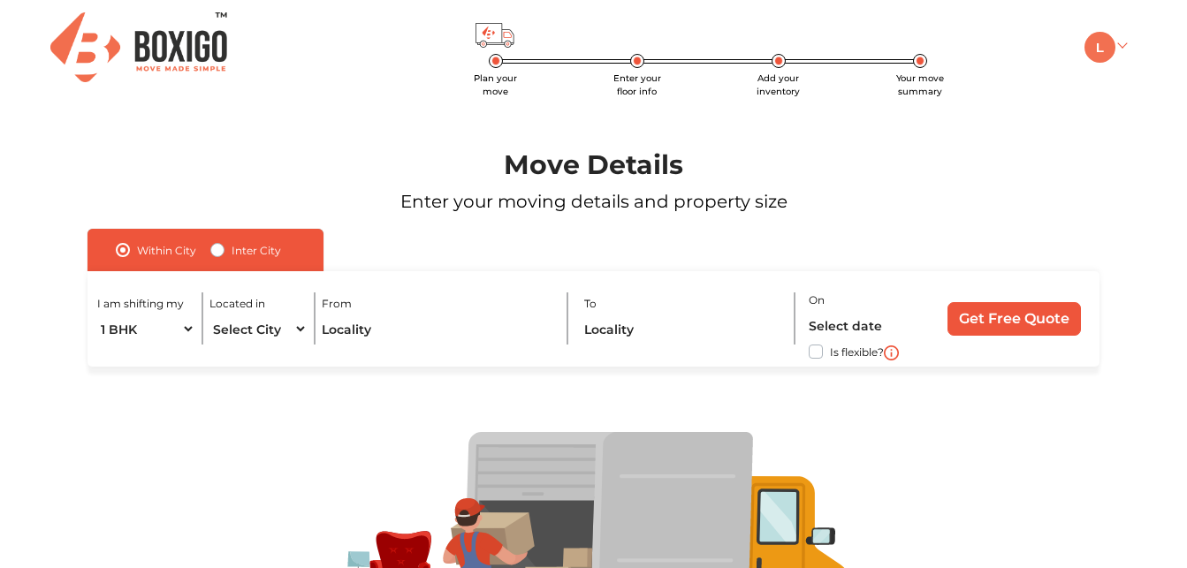
click at [1124, 43] on link at bounding box center [1106, 45] width 42 height 17
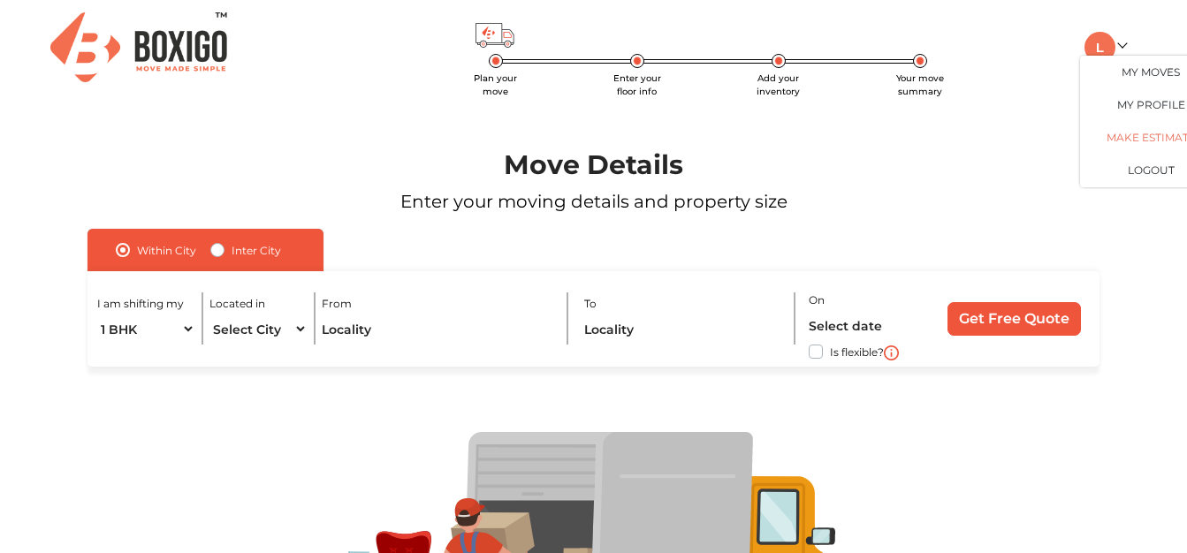
click at [1121, 135] on link "Make Estimate" at bounding box center [1150, 138] width 141 height 33
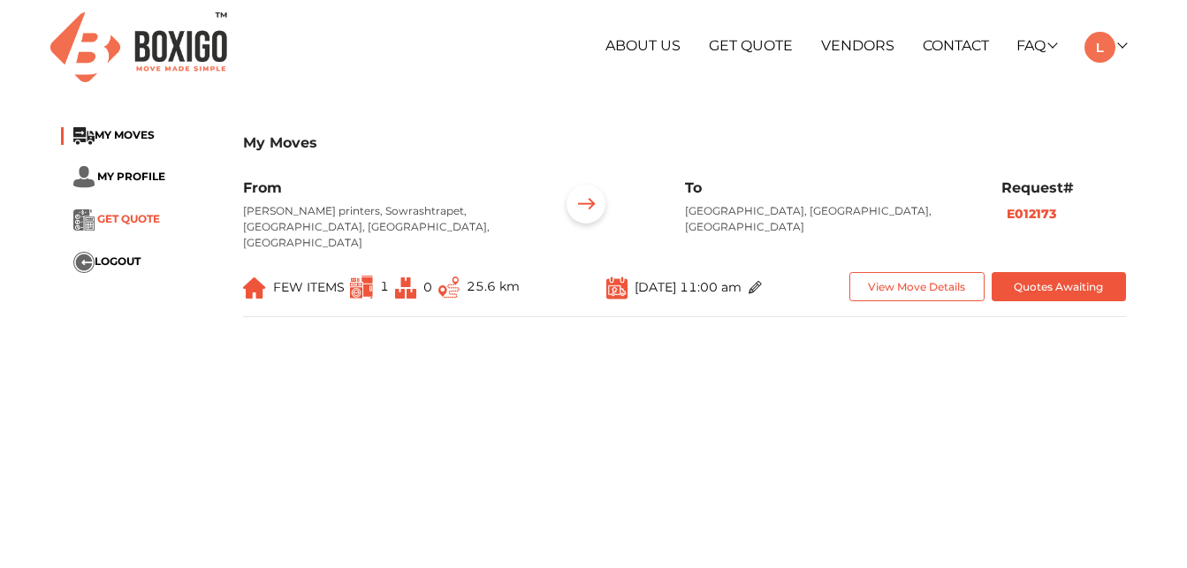
click at [121, 221] on span "GET QUOTE" at bounding box center [128, 218] width 63 height 13
click at [910, 284] on button "View Move Details" at bounding box center [917, 286] width 135 height 29
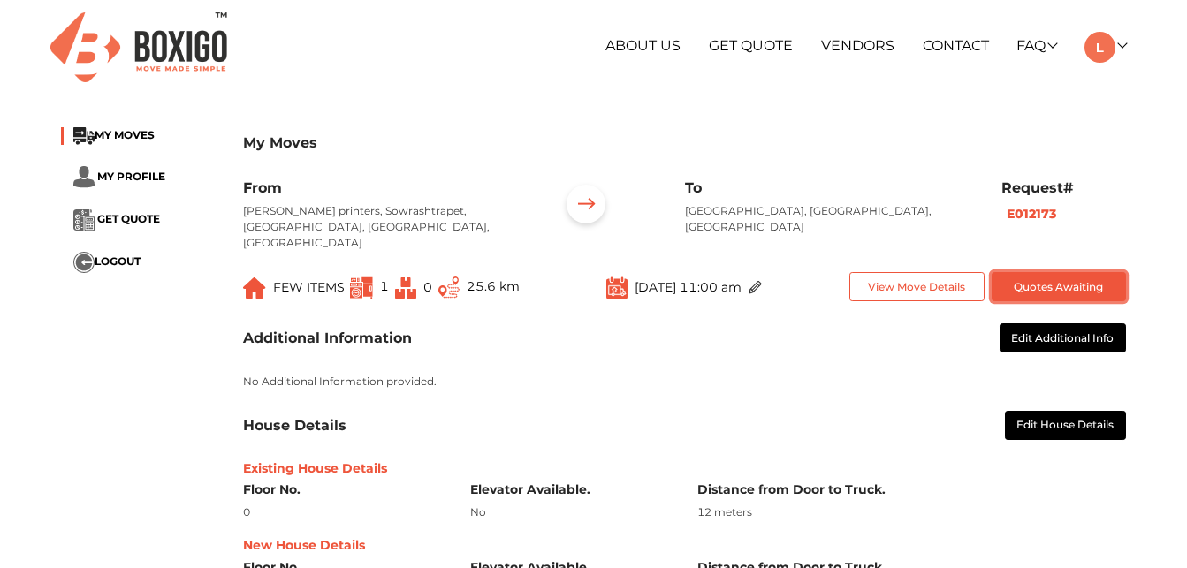
click at [1075, 272] on button "Quotes Awaiting" at bounding box center [1059, 286] width 135 height 29
click at [1048, 45] on link "FAQ" at bounding box center [1037, 45] width 40 height 17
click at [1125, 46] on link at bounding box center [1106, 45] width 42 height 17
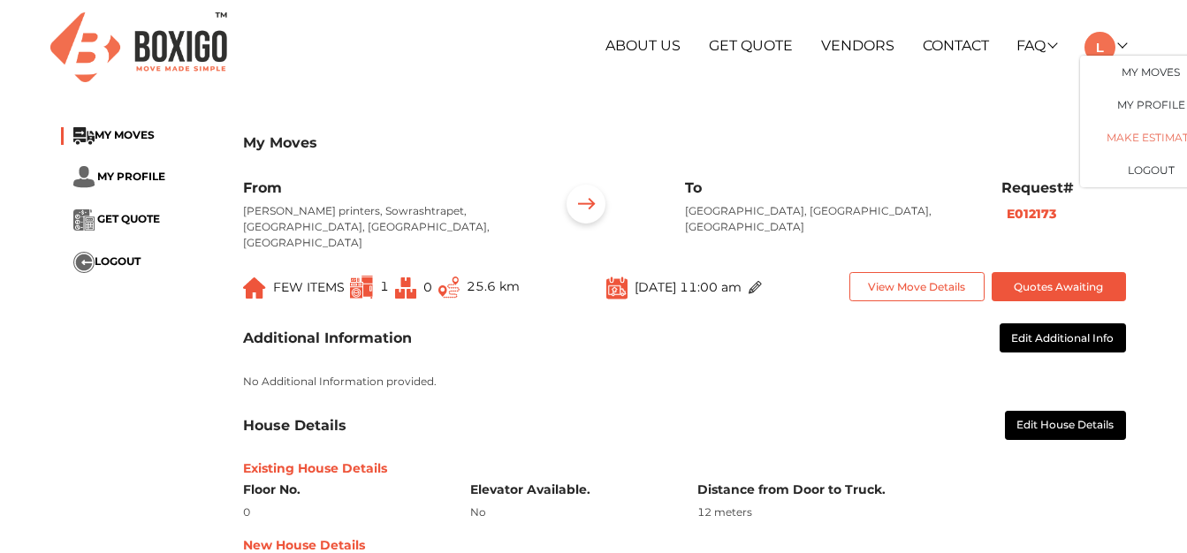
click at [1123, 141] on link "Make Estimate" at bounding box center [1150, 138] width 141 height 33
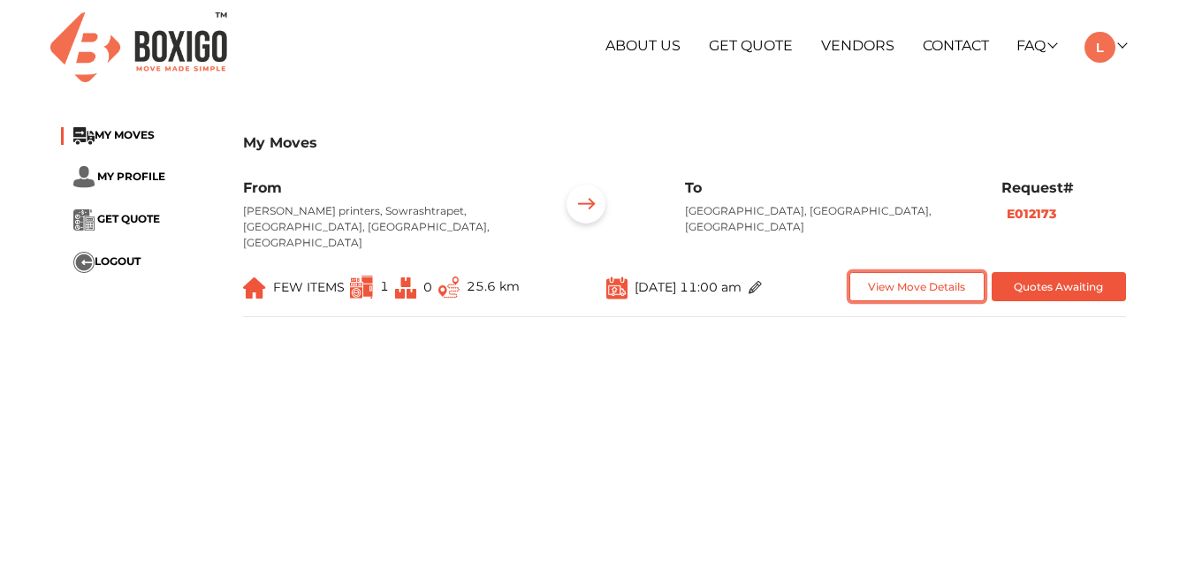
click at [897, 277] on button "View Move Details" at bounding box center [917, 286] width 135 height 29
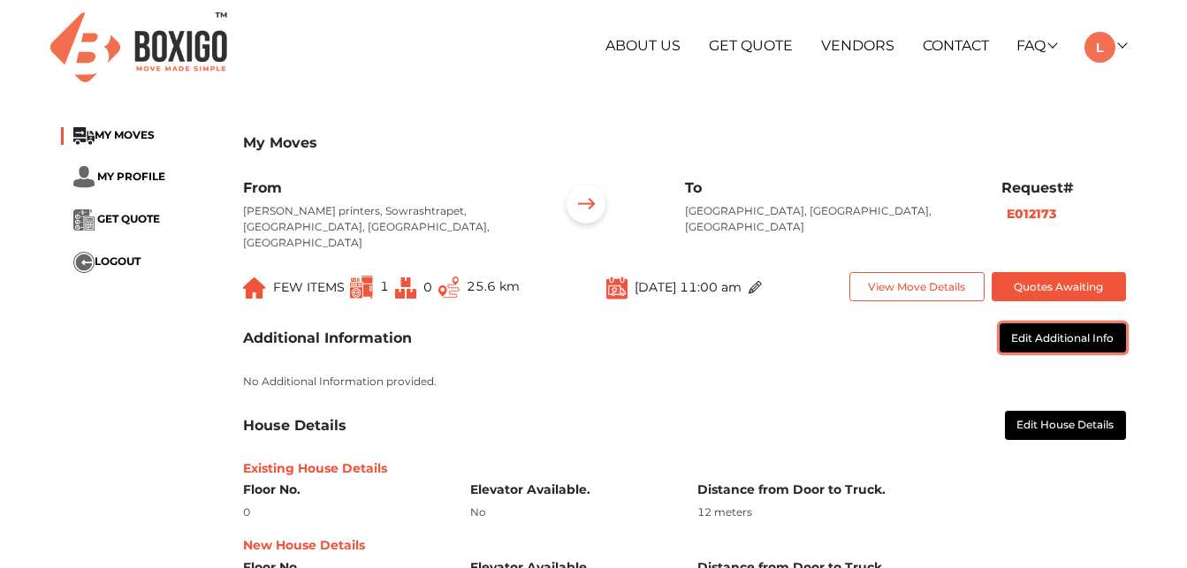
click at [1020, 324] on button "Edit Additional Info" at bounding box center [1063, 338] width 127 height 29
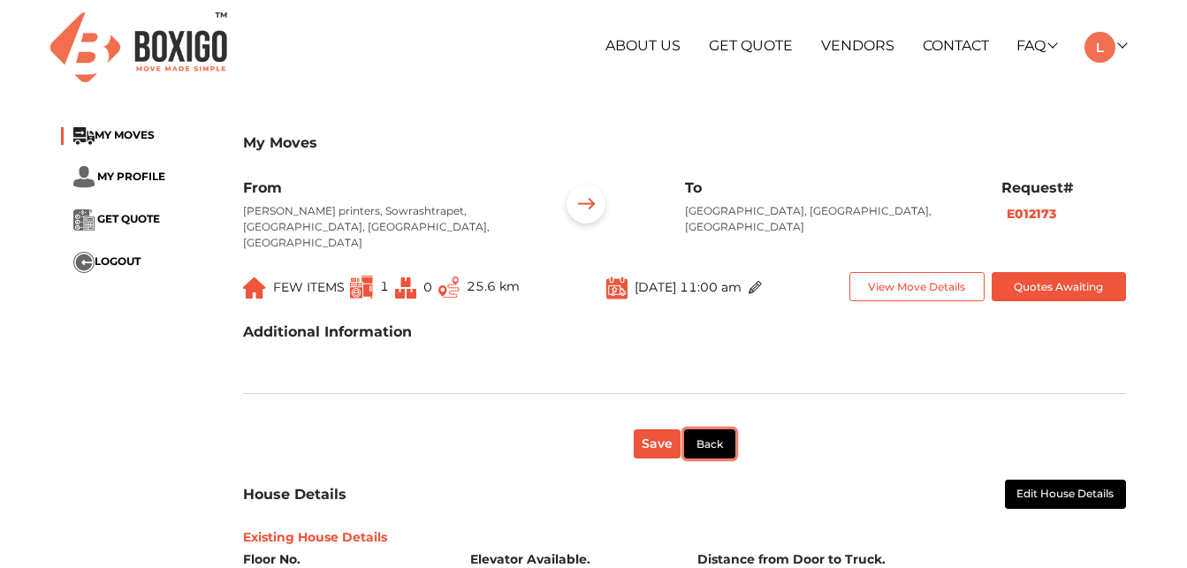
click at [717, 434] on button "Back" at bounding box center [709, 444] width 51 height 29
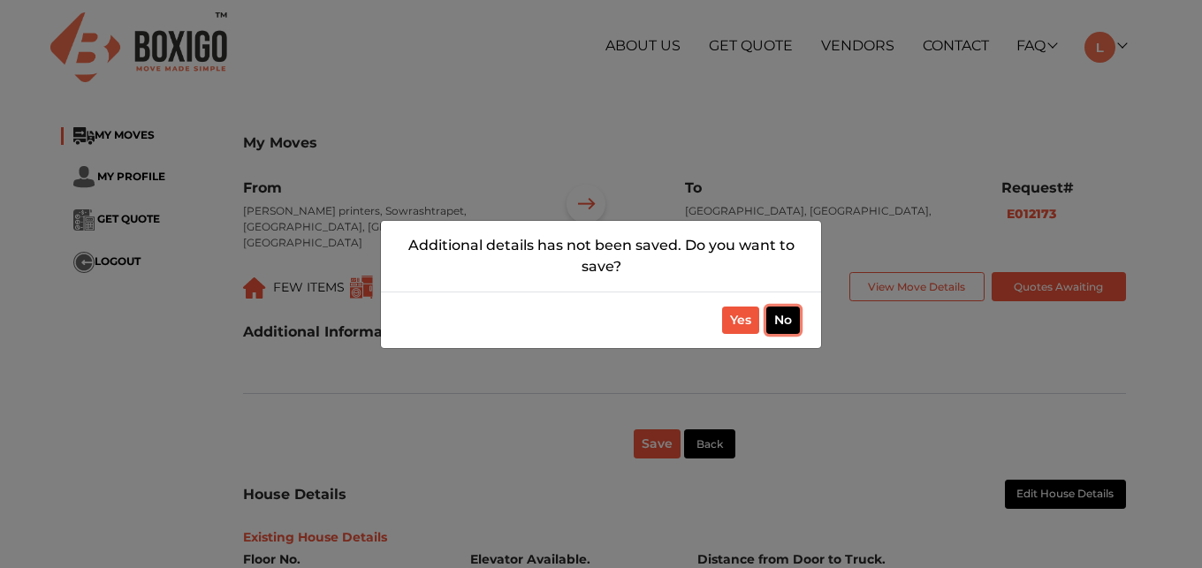
click at [777, 323] on button "No" at bounding box center [783, 320] width 34 height 27
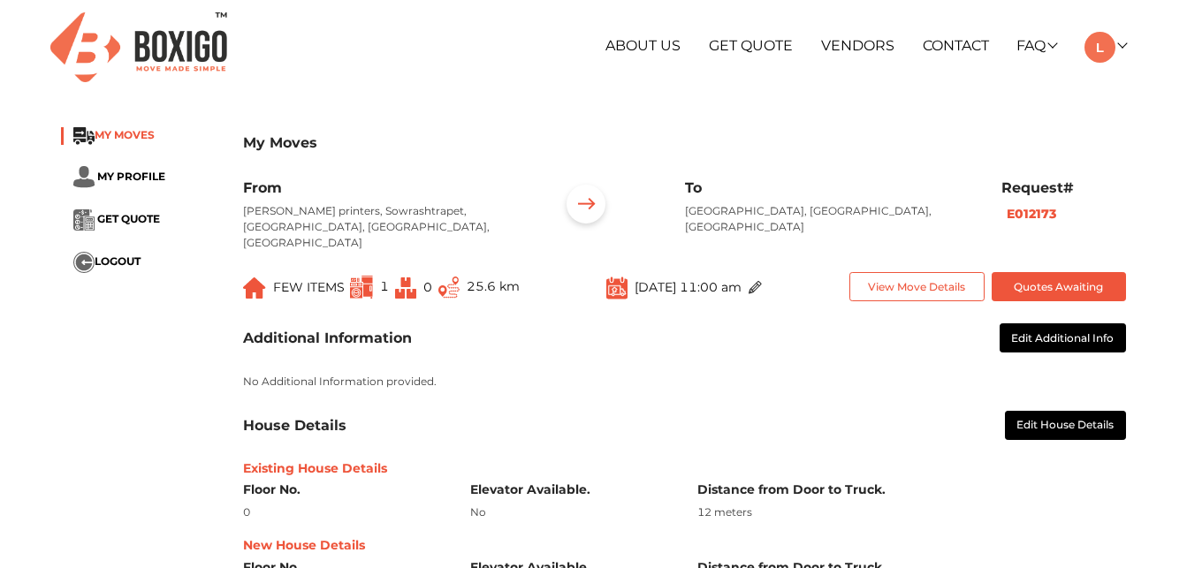
click at [128, 138] on span "MY MOVES" at bounding box center [125, 134] width 60 height 13
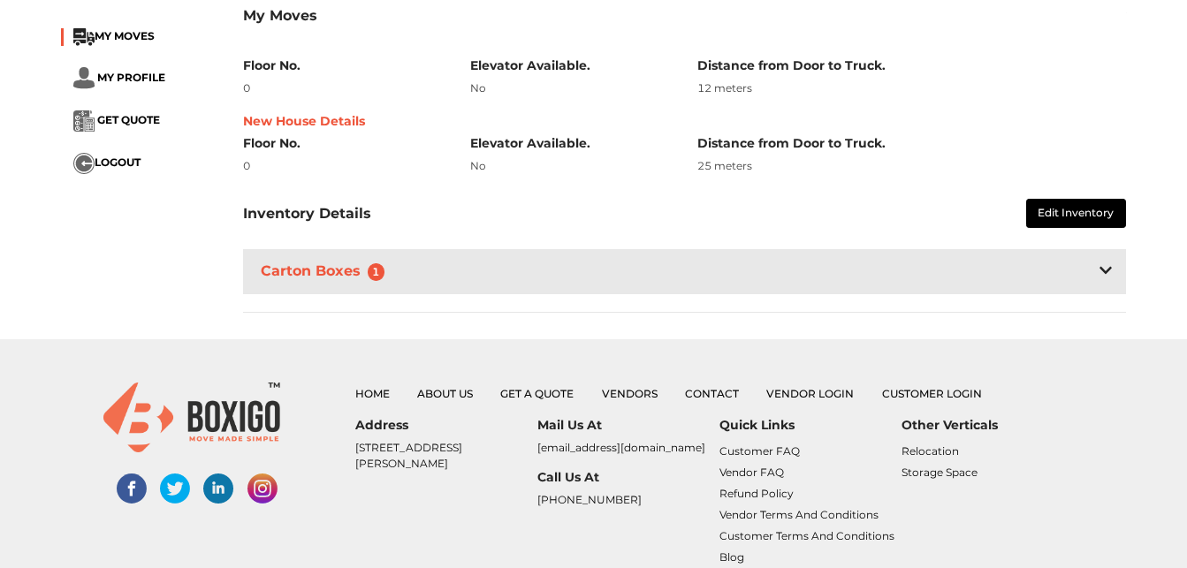
scroll to position [451, 0]
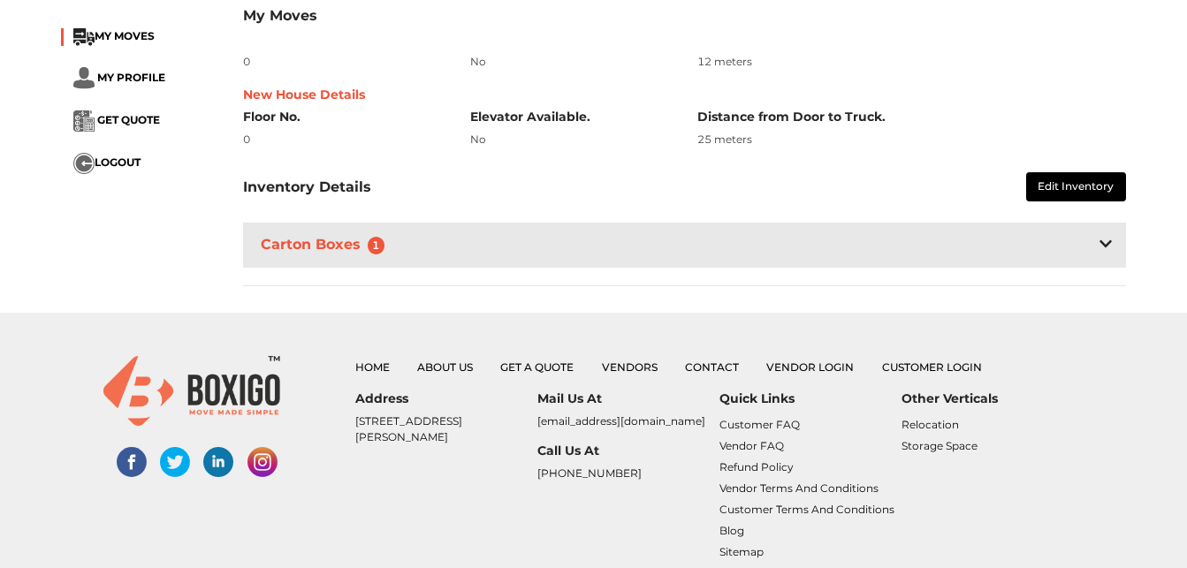
click at [1109, 237] on icon at bounding box center [1106, 244] width 12 height 14
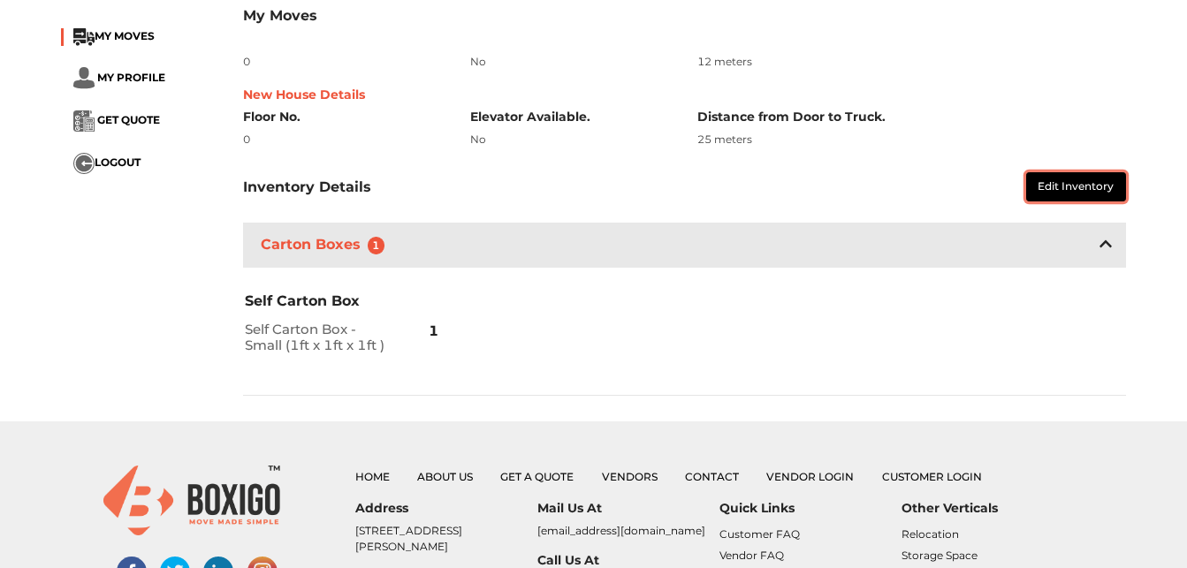
click at [1083, 175] on button "Edit Inventory" at bounding box center [1076, 186] width 101 height 29
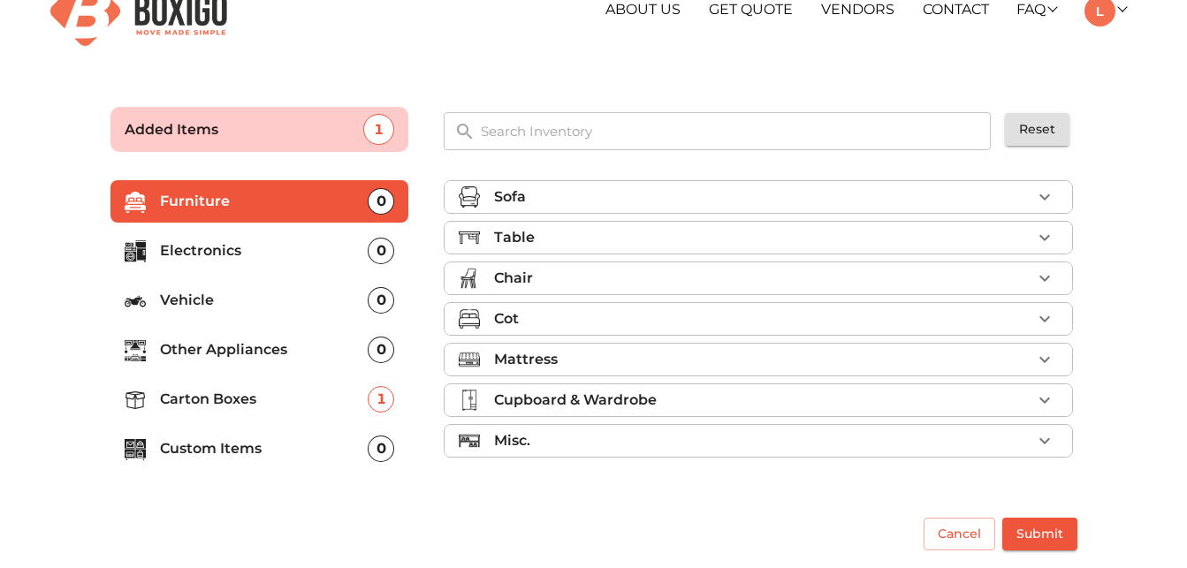
scroll to position [36, 0]
click at [378, 400] on div "1" at bounding box center [381, 399] width 27 height 27
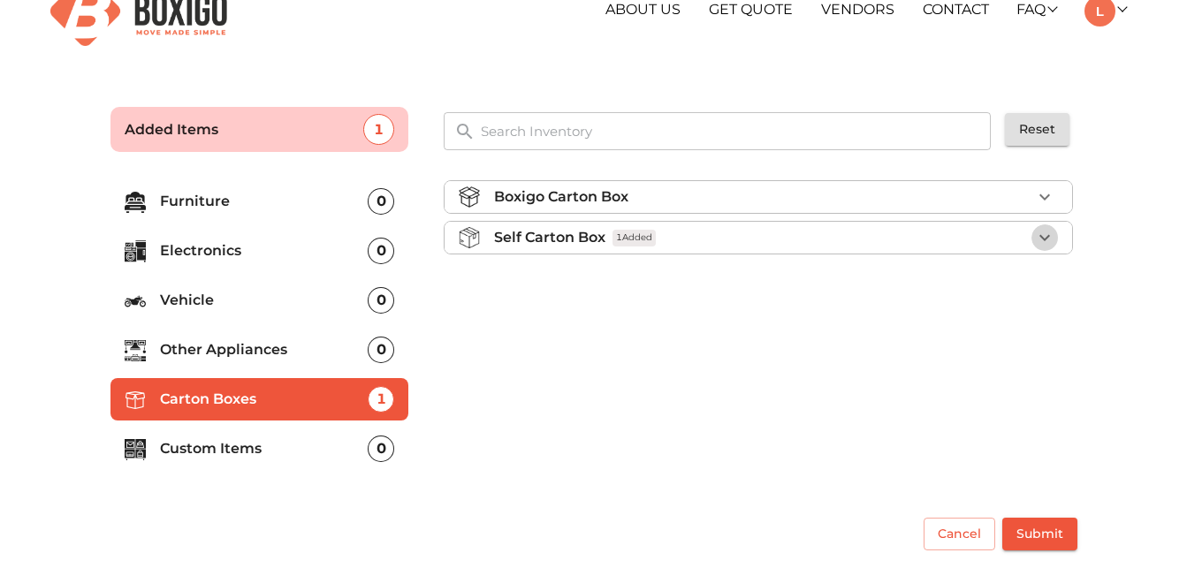
click at [1052, 241] on icon "button" at bounding box center [1044, 237] width 21 height 21
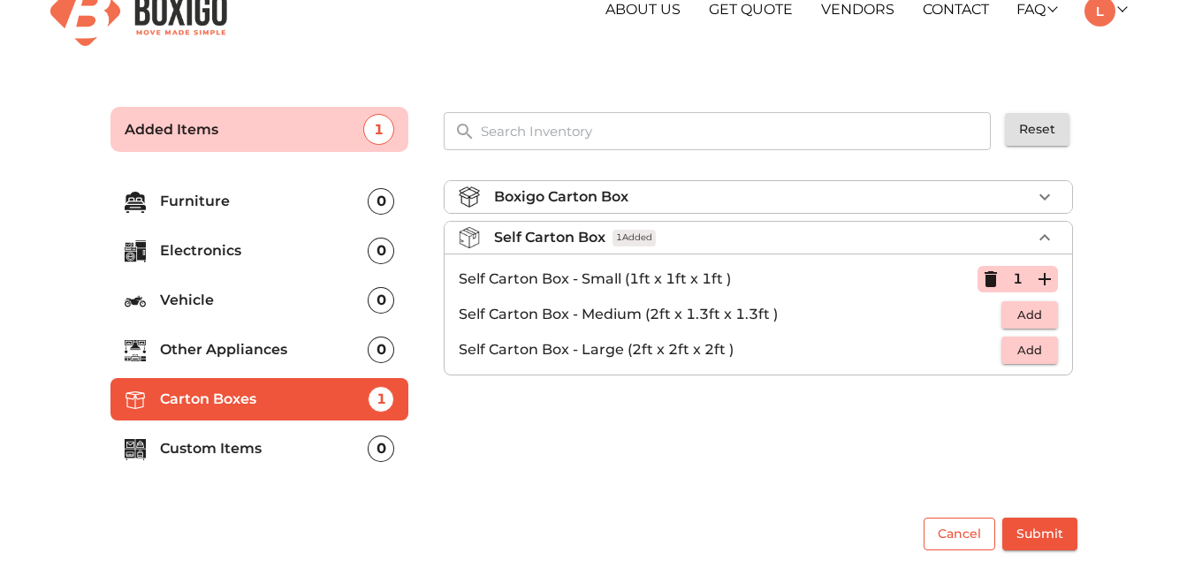
click at [970, 545] on span "Cancel" at bounding box center [959, 534] width 43 height 22
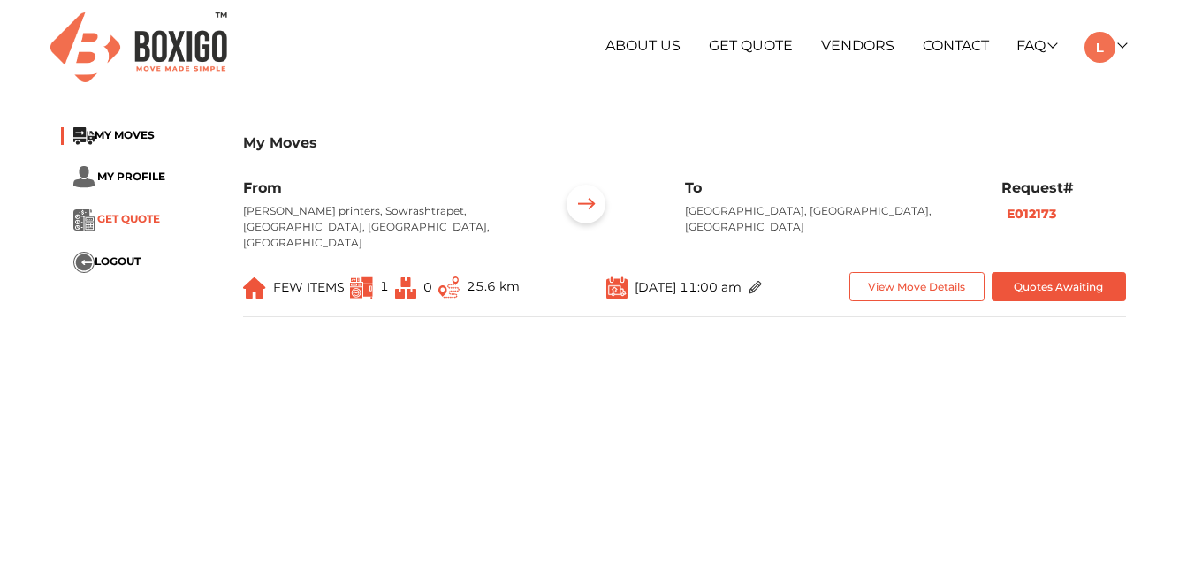
click at [149, 216] on span "GET QUOTE" at bounding box center [128, 218] width 63 height 13
click at [140, 136] on span "MY MOVES" at bounding box center [125, 134] width 60 height 13
click at [932, 274] on button "View Move Details" at bounding box center [917, 286] width 135 height 29
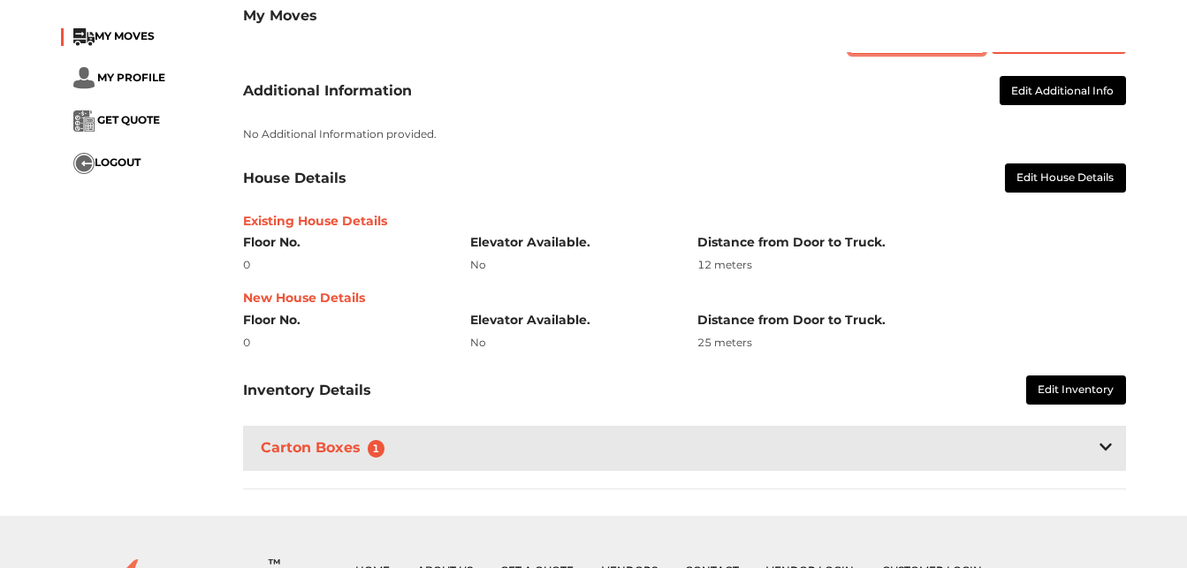
scroll to position [271, 0]
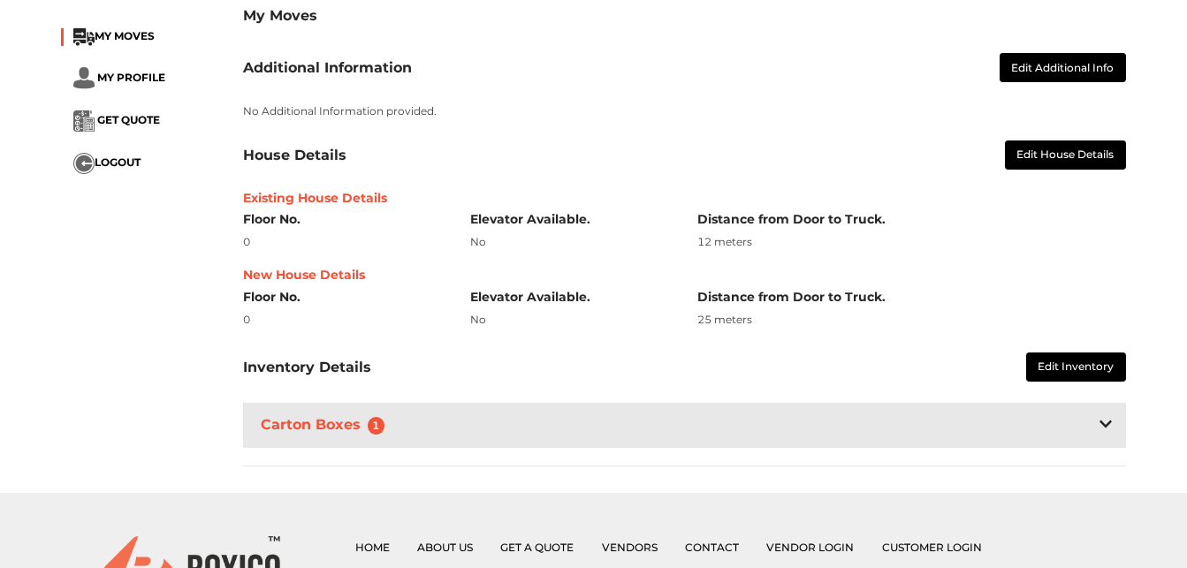
click at [1103, 421] on icon at bounding box center [1106, 424] width 12 height 7
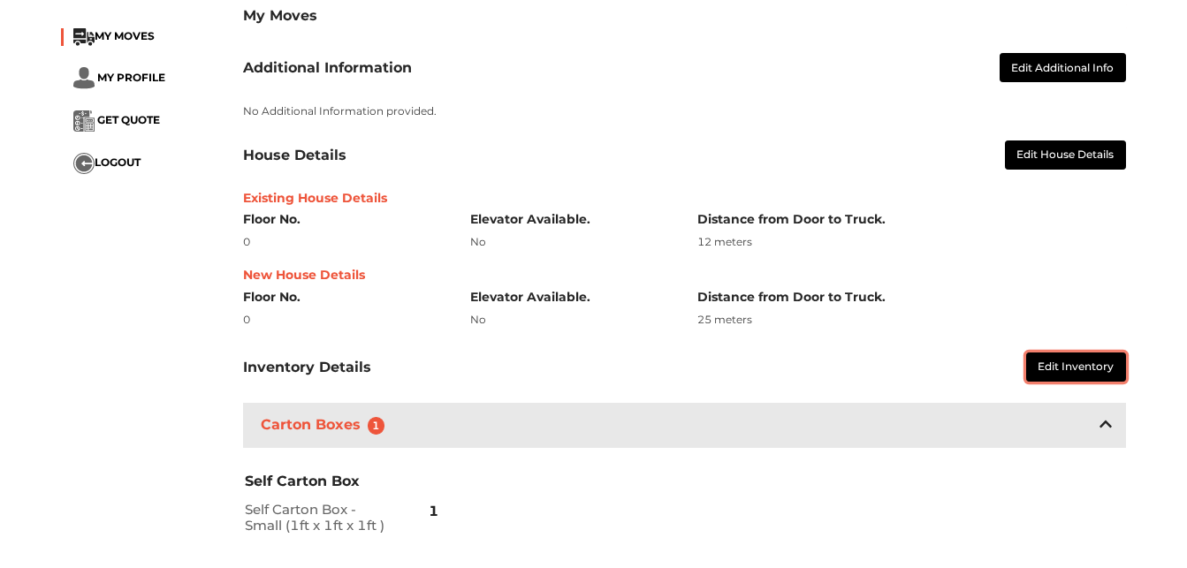
click at [1086, 353] on button "Edit Inventory" at bounding box center [1076, 367] width 101 height 29
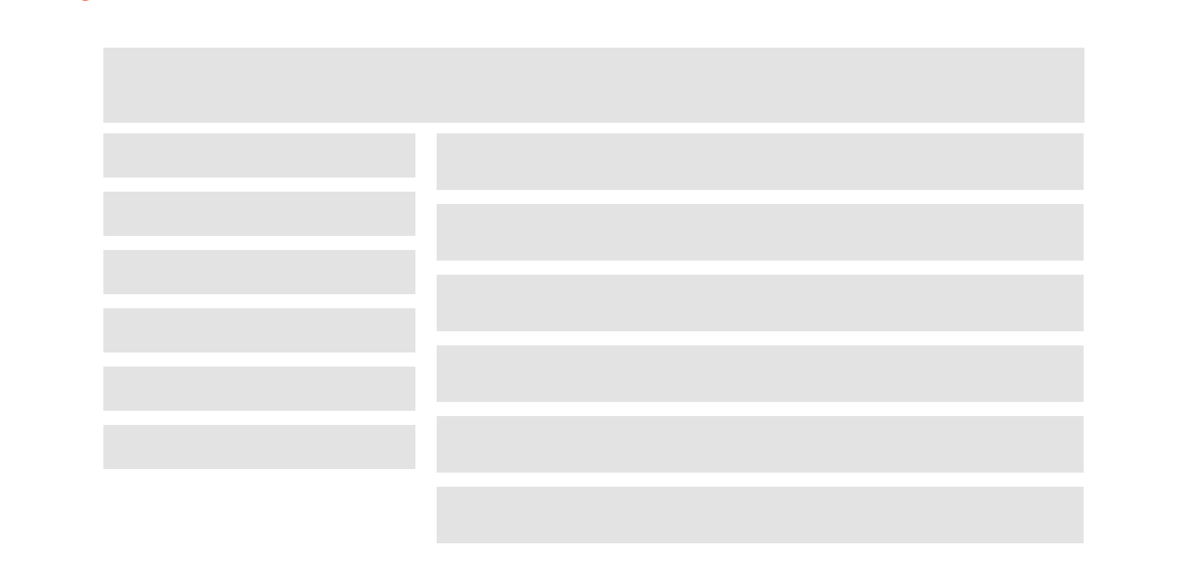
scroll to position [36, 0]
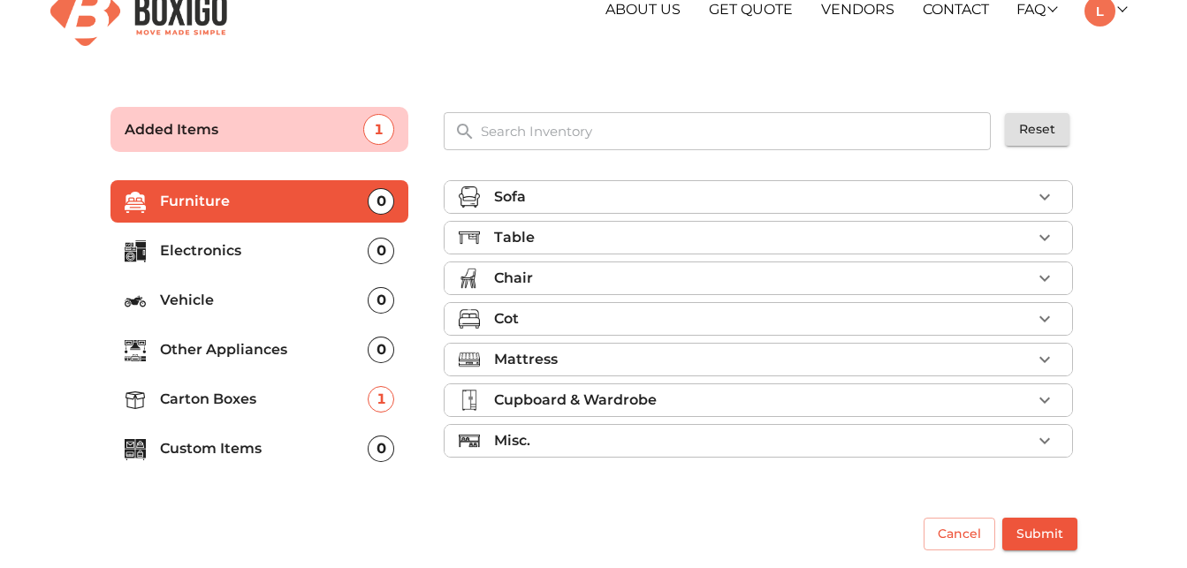
click at [383, 400] on div "1" at bounding box center [381, 399] width 27 height 27
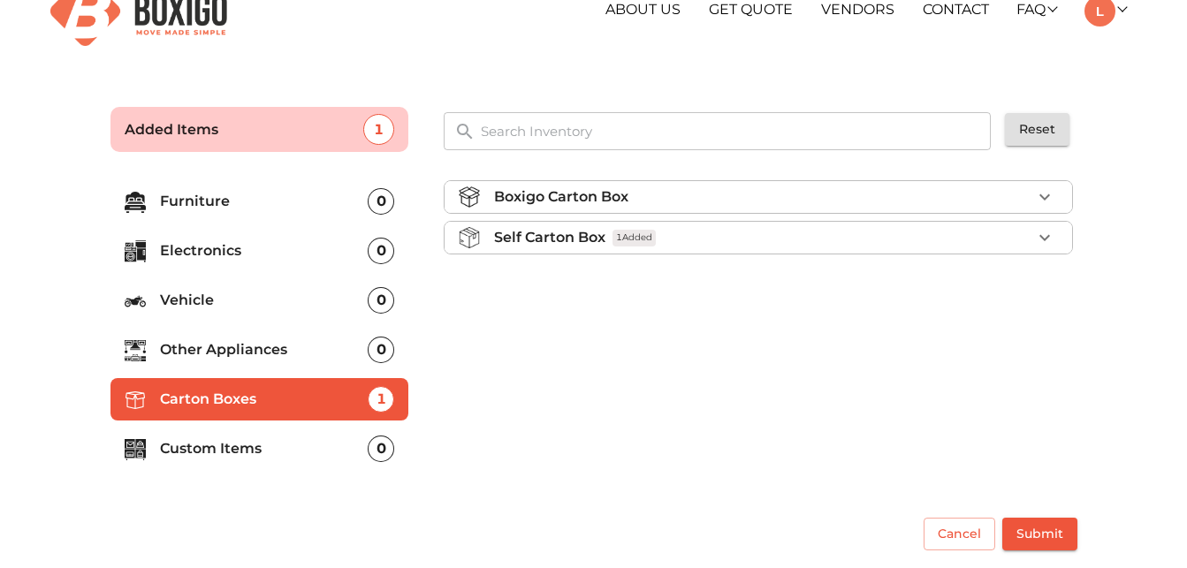
click at [383, 400] on div "1" at bounding box center [381, 399] width 27 height 27
click at [1044, 237] on icon "button" at bounding box center [1044, 237] width 21 height 21
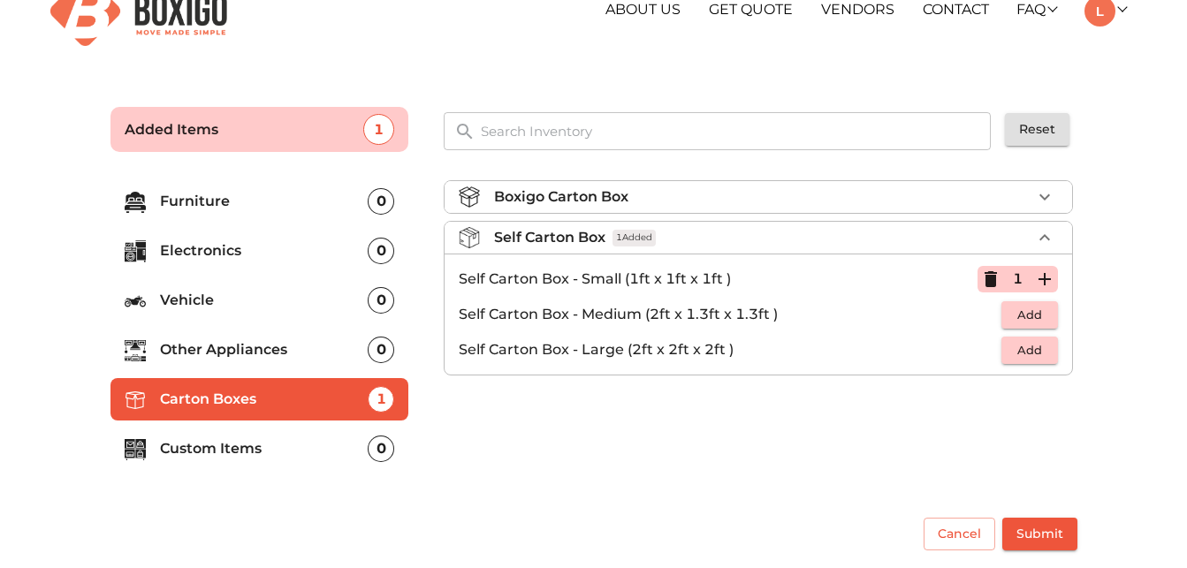
click at [985, 283] on icon "button" at bounding box center [990, 279] width 21 height 21
click at [1028, 535] on span "Submit" at bounding box center [1040, 534] width 47 height 22
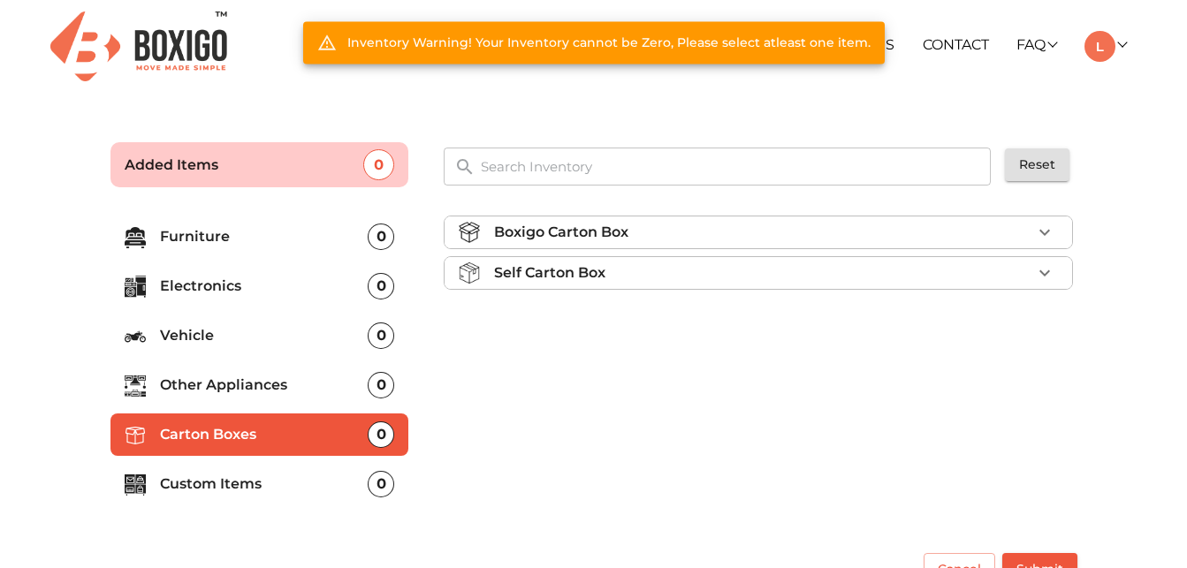
scroll to position [0, 0]
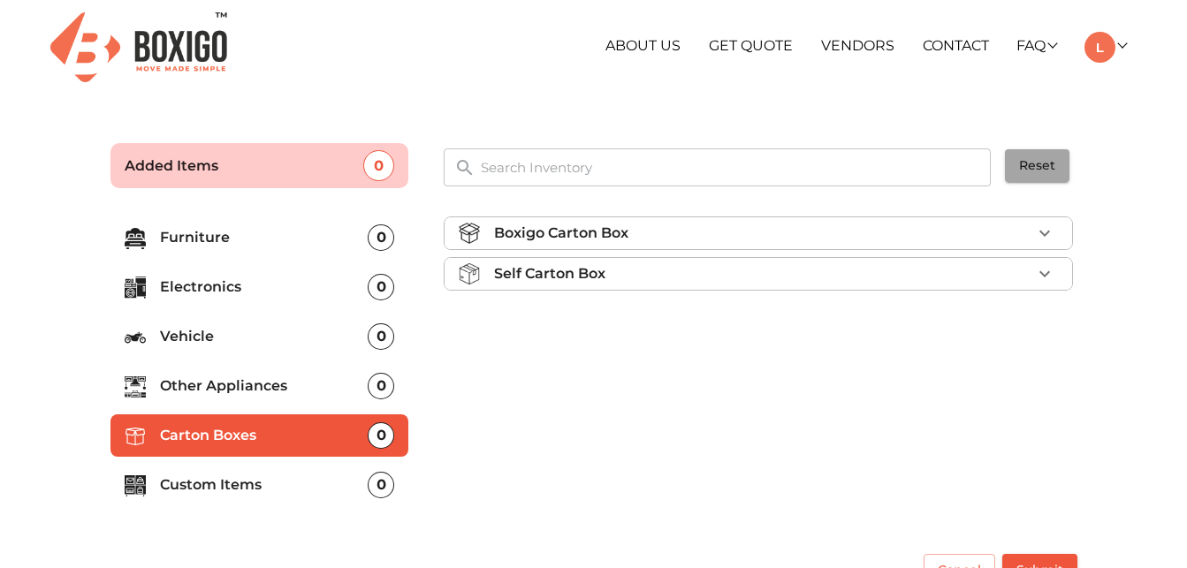
click at [1034, 169] on span "Reset" at bounding box center [1037, 166] width 36 height 22
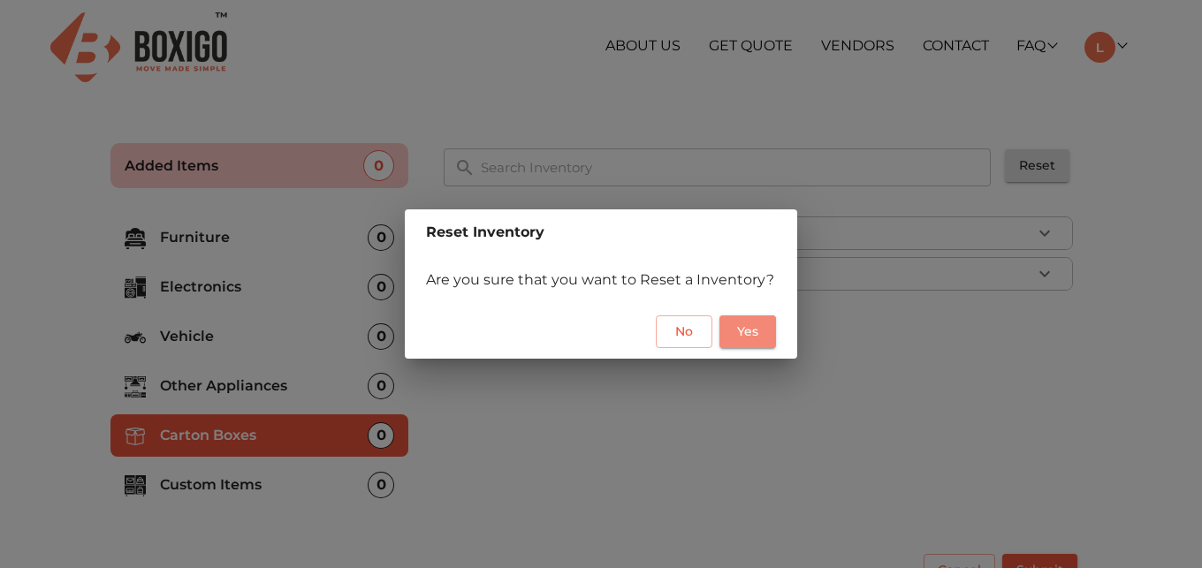
click at [743, 336] on span "Yes" at bounding box center [748, 332] width 28 height 22
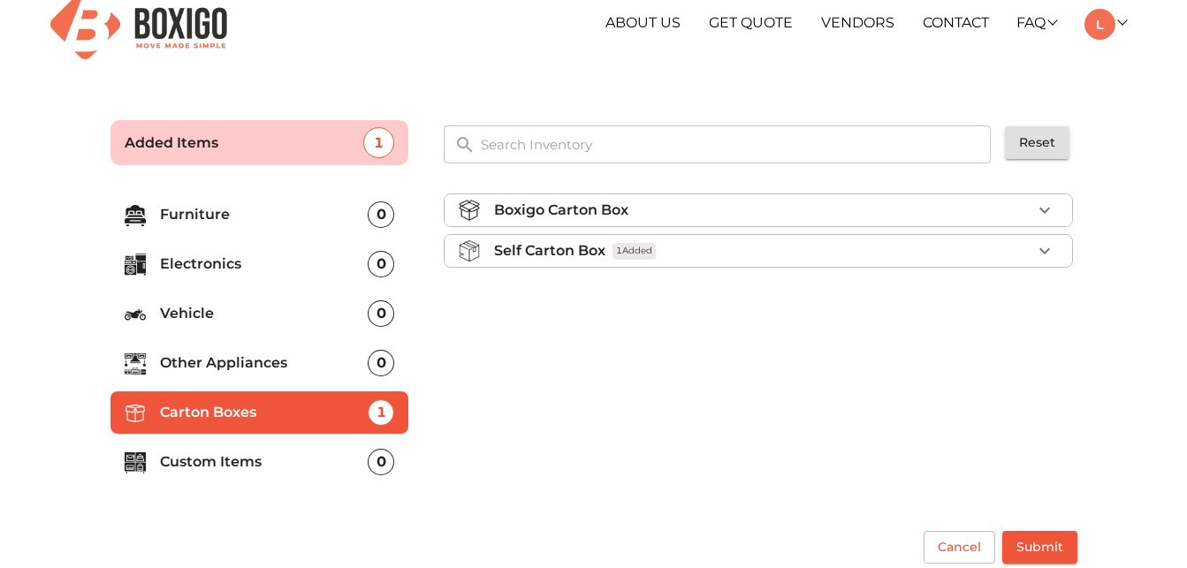
scroll to position [36, 0]
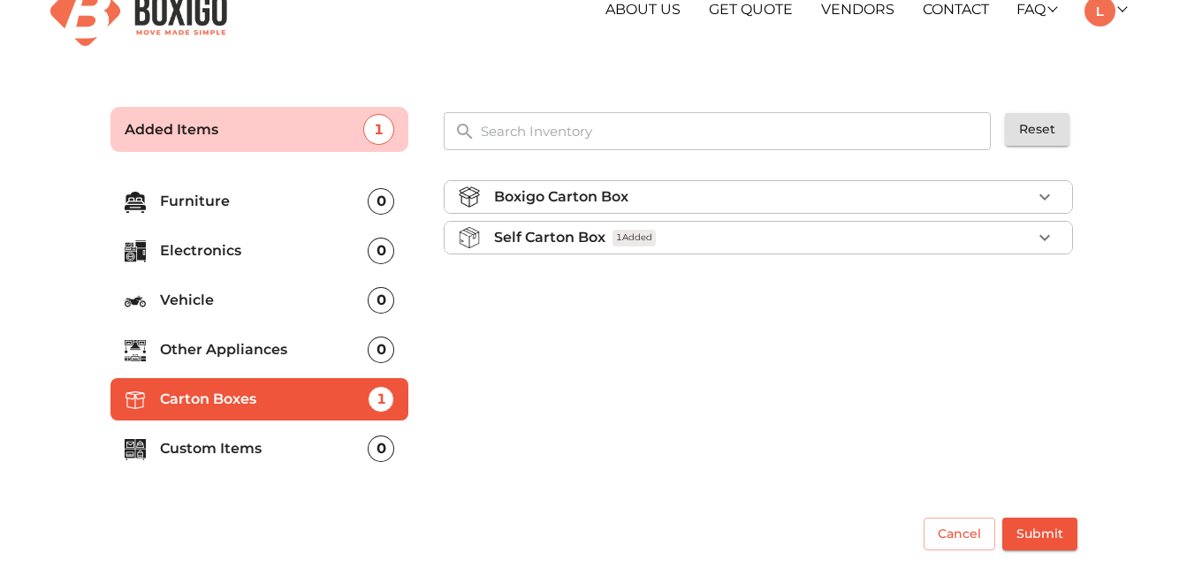
click at [1049, 239] on icon "button" at bounding box center [1044, 237] width 21 height 21
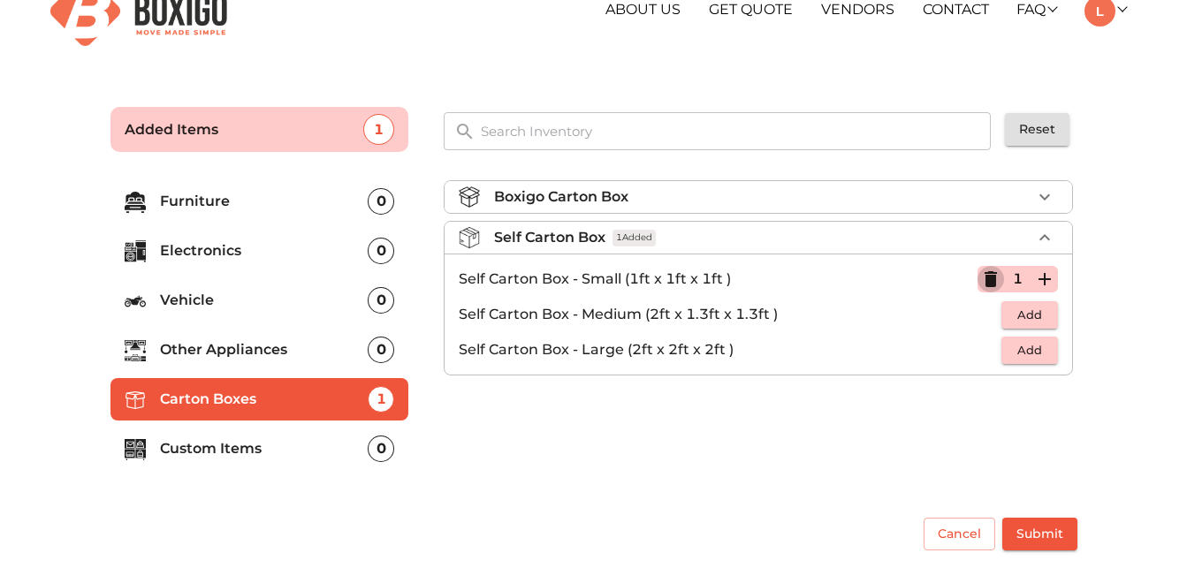
click at [987, 279] on icon "button" at bounding box center [991, 279] width 12 height 16
click at [1025, 531] on span "Submit" at bounding box center [1040, 534] width 47 height 22
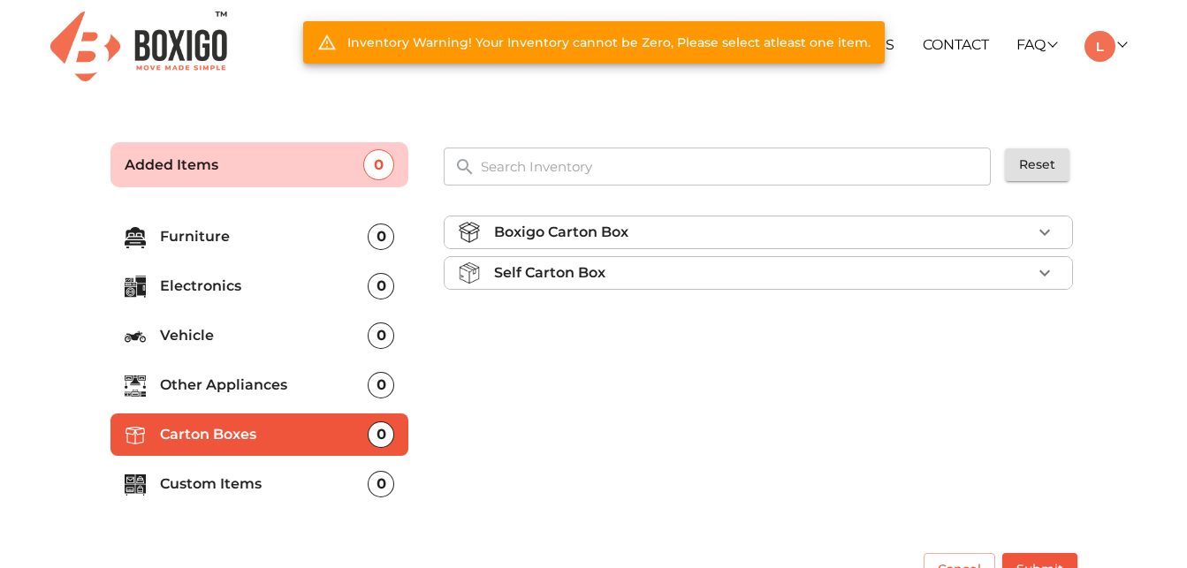
scroll to position [0, 0]
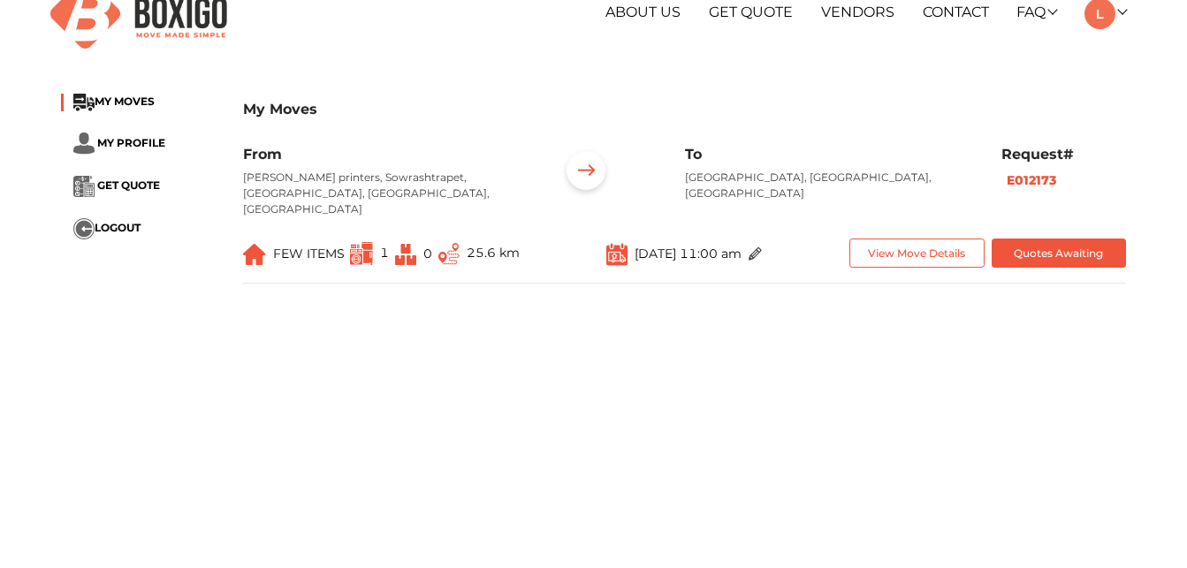
scroll to position [36, 0]
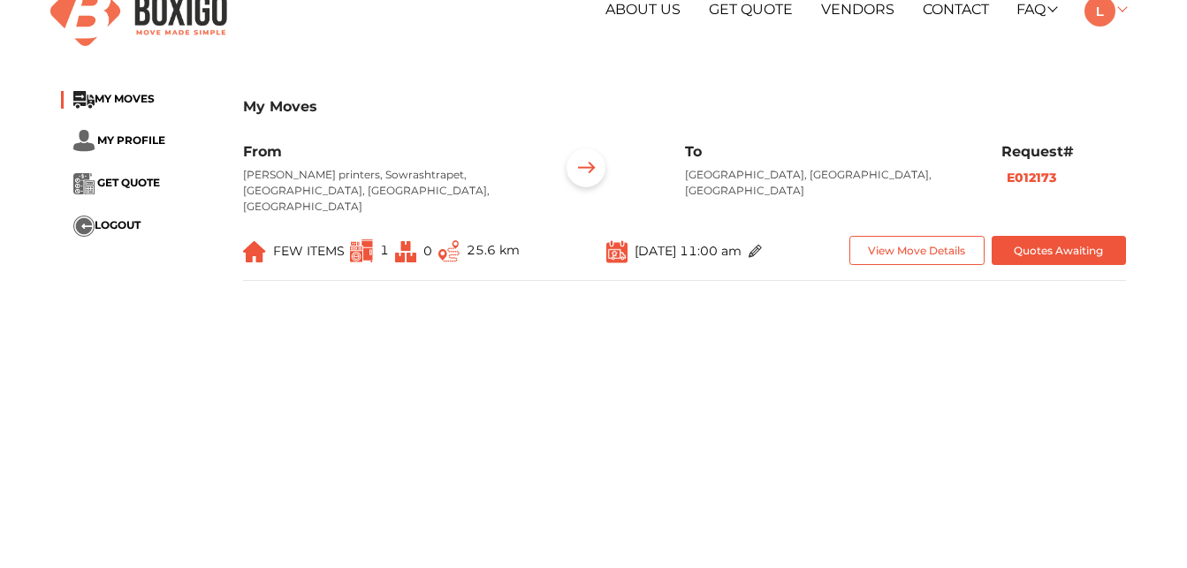
click at [1122, 12] on link at bounding box center [1106, 9] width 42 height 17
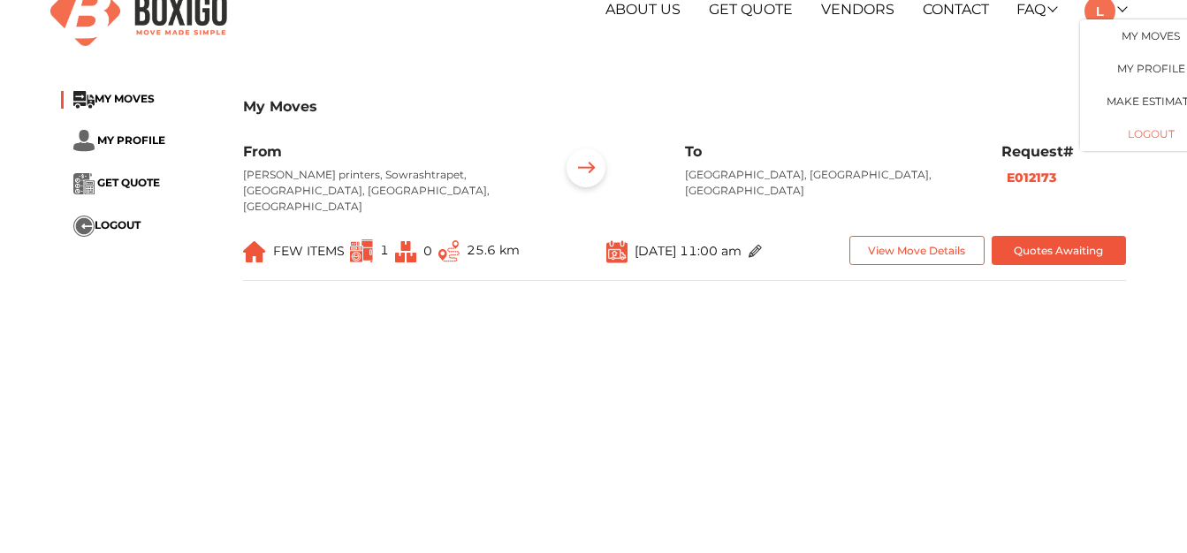
click at [1148, 137] on button "LOGOUT" at bounding box center [1150, 134] width 141 height 33
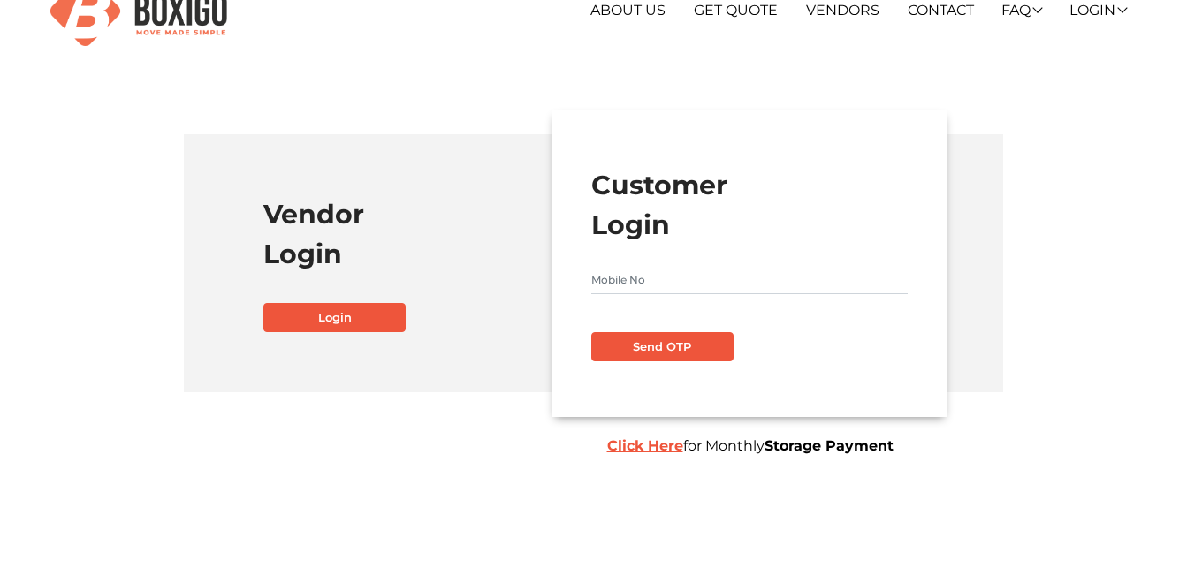
click at [1071, 94] on section "Vendor Login Login Customer Login Send OTP Click Here for Monthly Storage Payme…" at bounding box center [594, 246] width 1093 height 378
